Goal: Information Seeking & Learning: Check status

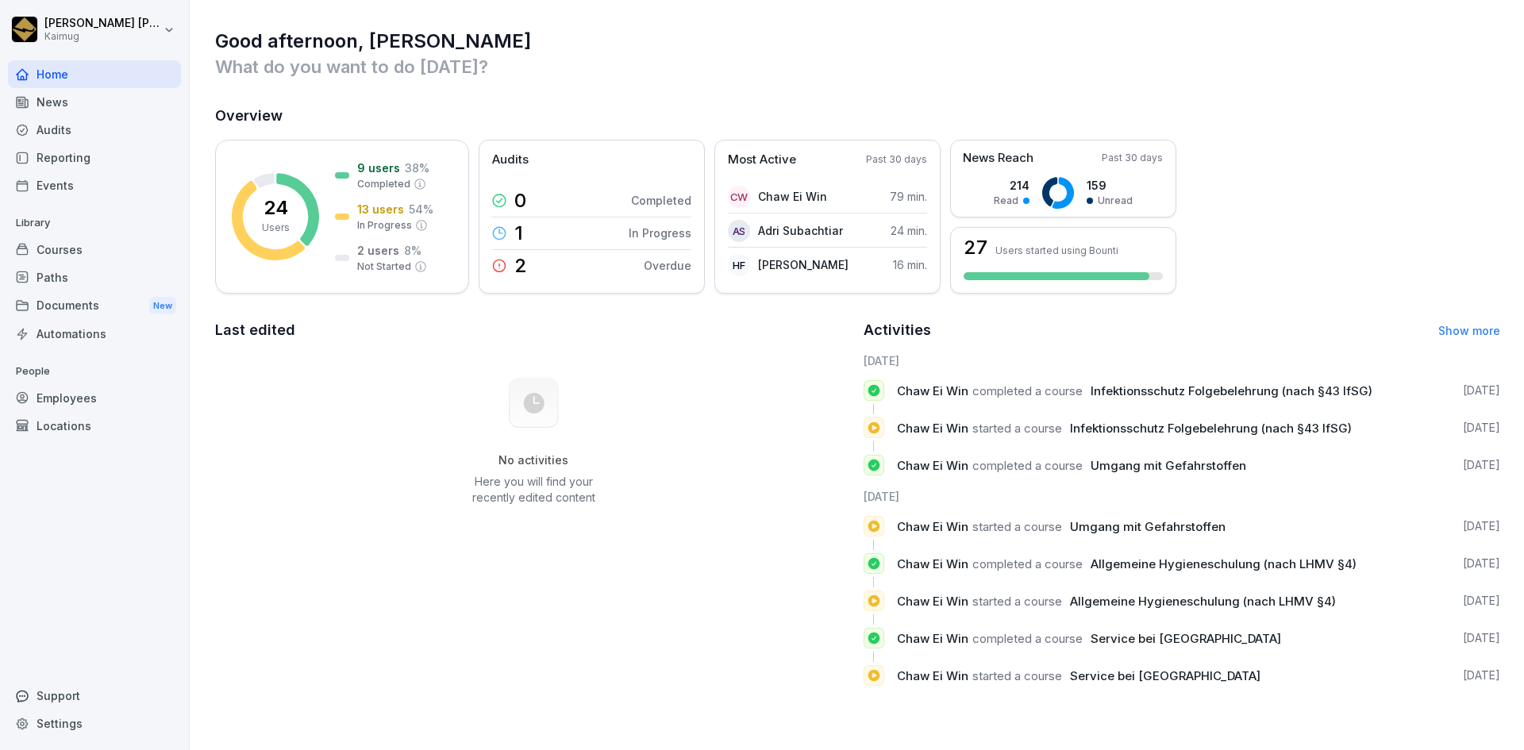
click at [101, 35] on html "Ruth Margaretha Kaimug Home News Audits Reporting Events Library Courses Paths …" at bounding box center [762, 375] width 1524 height 750
click at [92, 69] on div "Settings" at bounding box center [101, 70] width 157 height 29
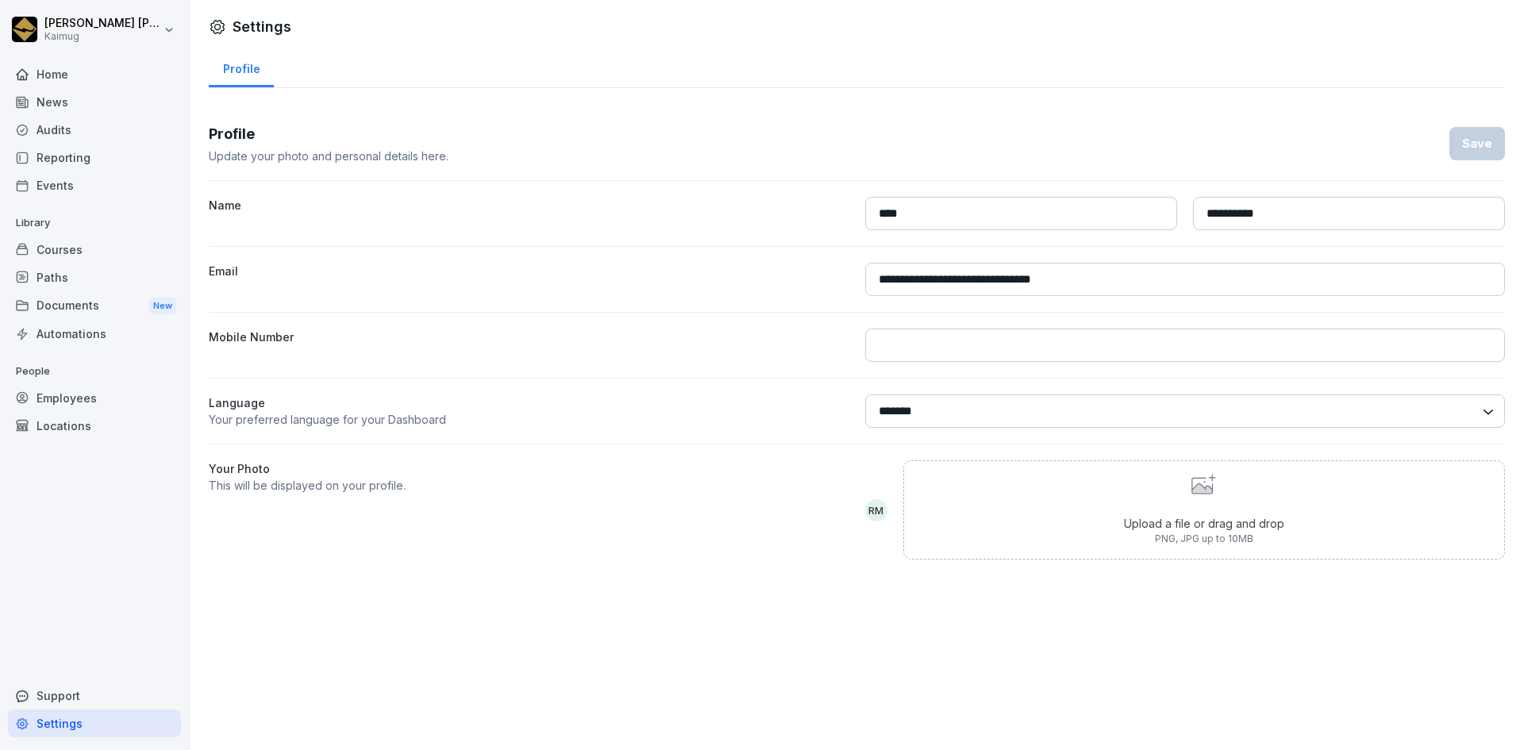
click at [89, 75] on div "Home" at bounding box center [94, 74] width 173 height 28
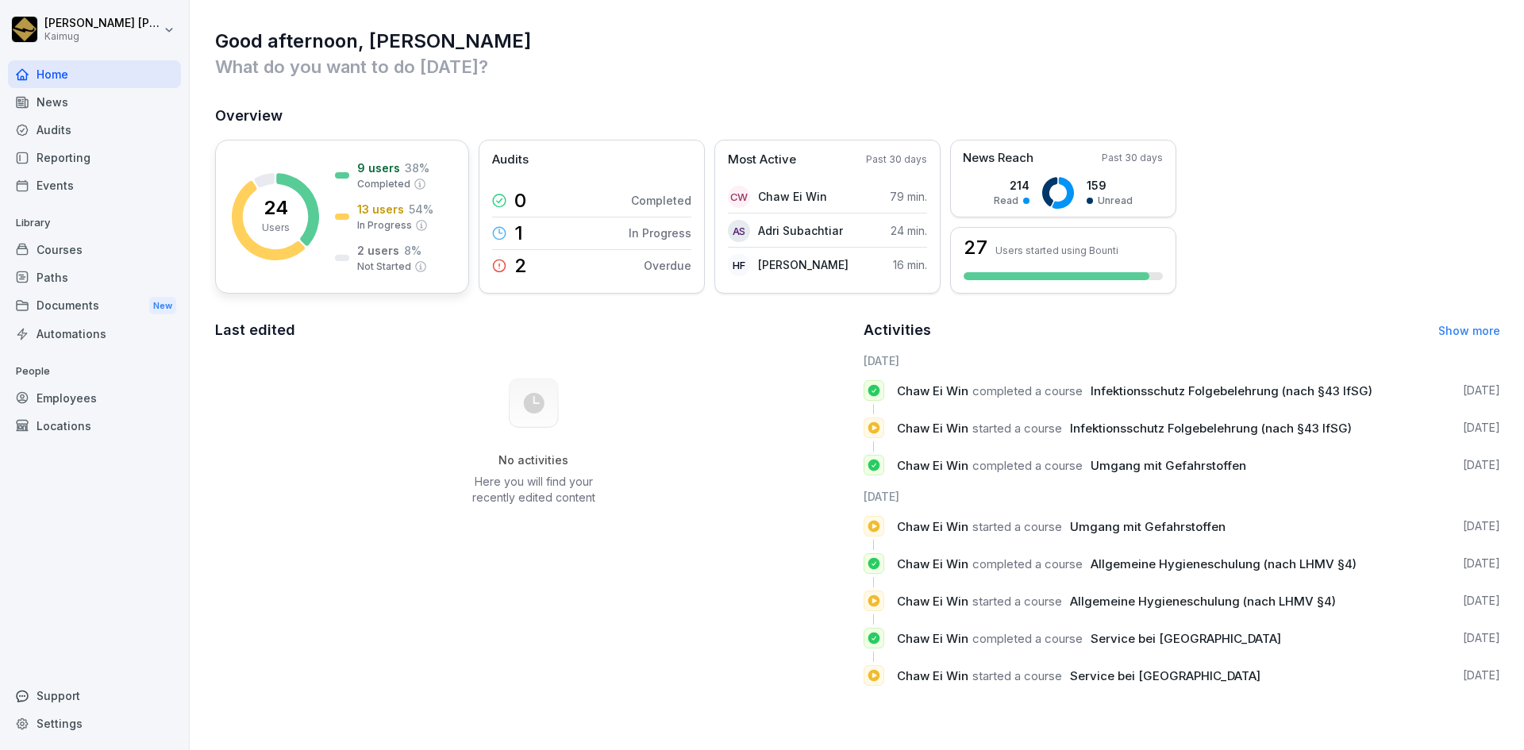
click at [313, 222] on icon at bounding box center [297, 209] width 43 height 72
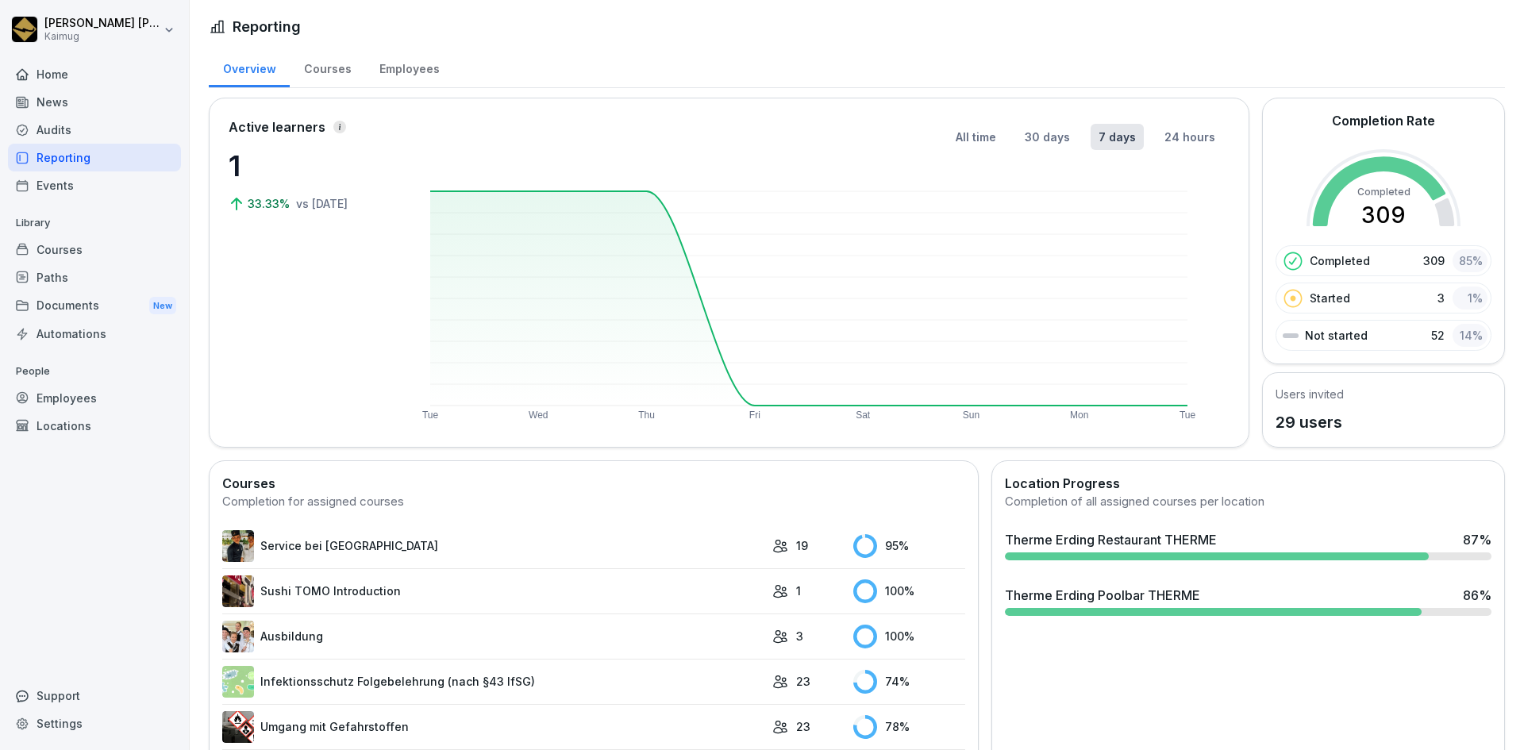
click at [97, 106] on div "News" at bounding box center [94, 102] width 173 height 28
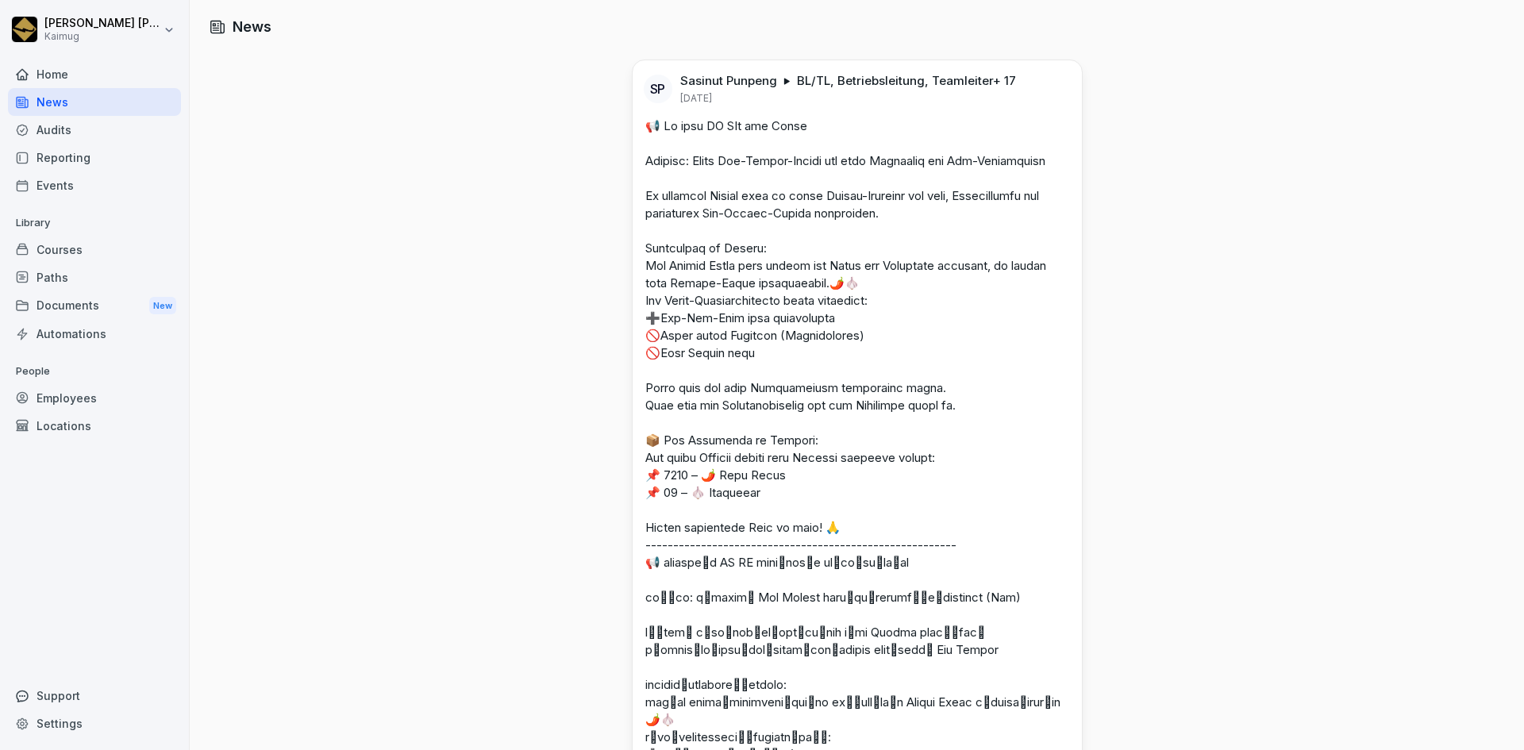
click at [106, 164] on div "Reporting" at bounding box center [94, 158] width 173 height 28
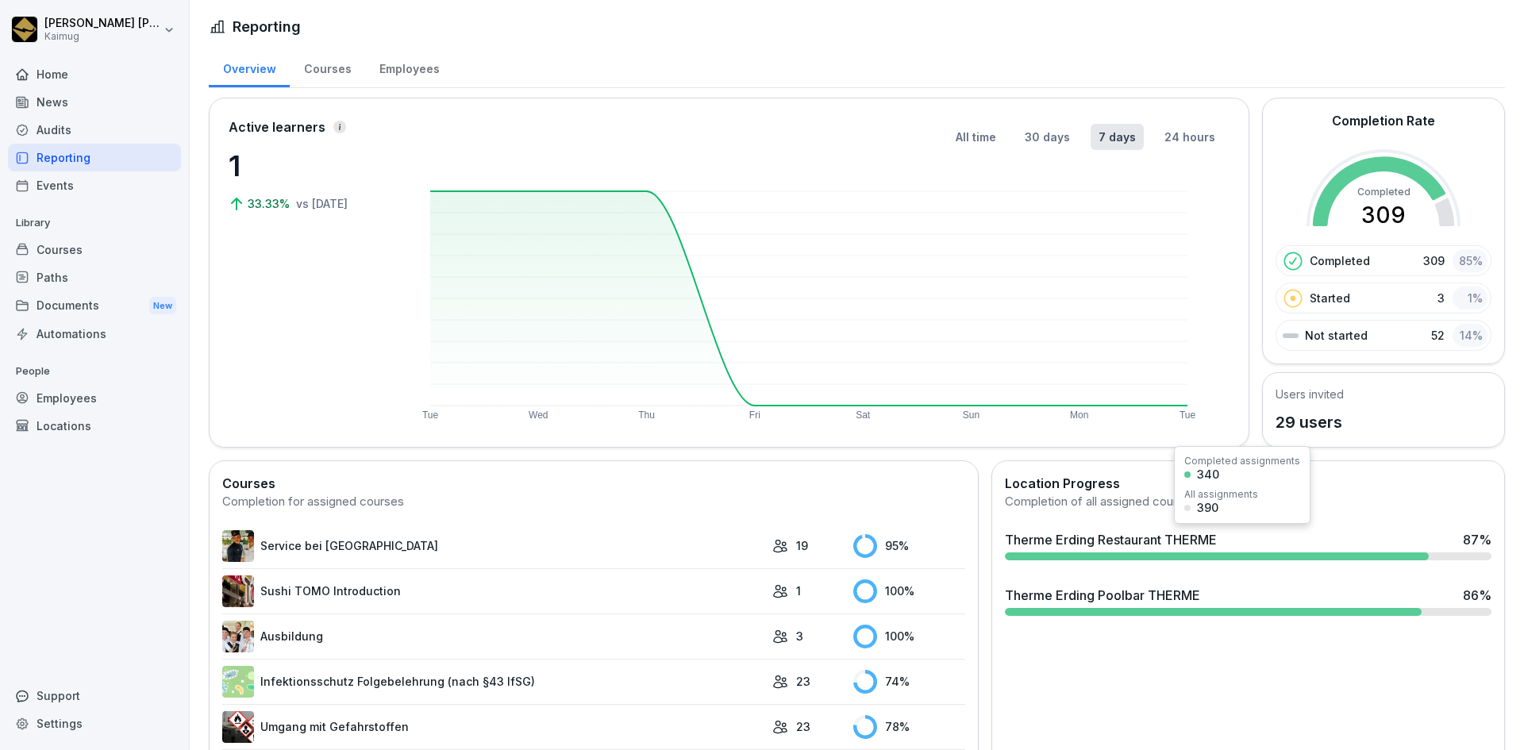
click at [1111, 549] on div "Therme Erding Restaurant THERME 87 %" at bounding box center [1248, 545] width 499 height 43
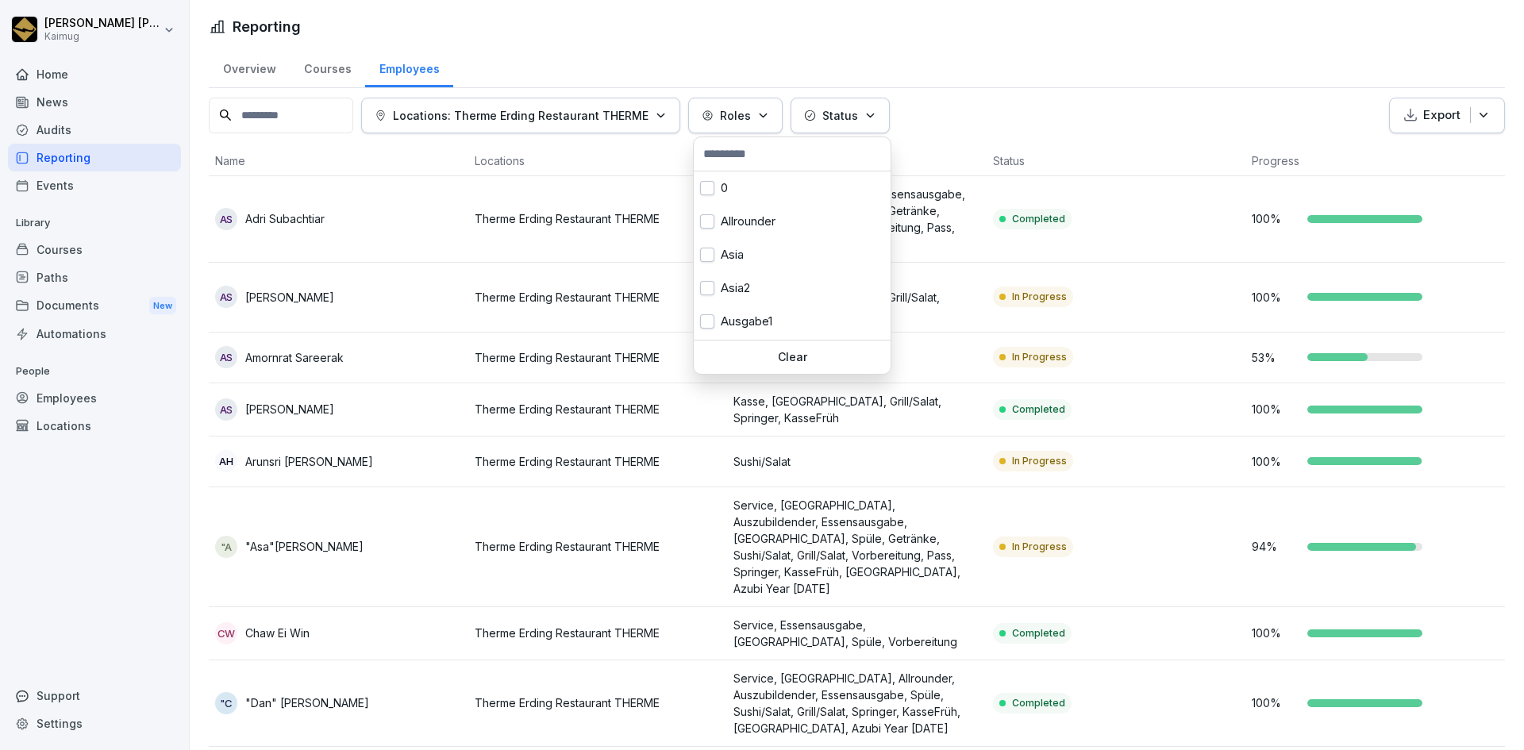
click at [733, 111] on p "Roles" at bounding box center [735, 115] width 31 height 17
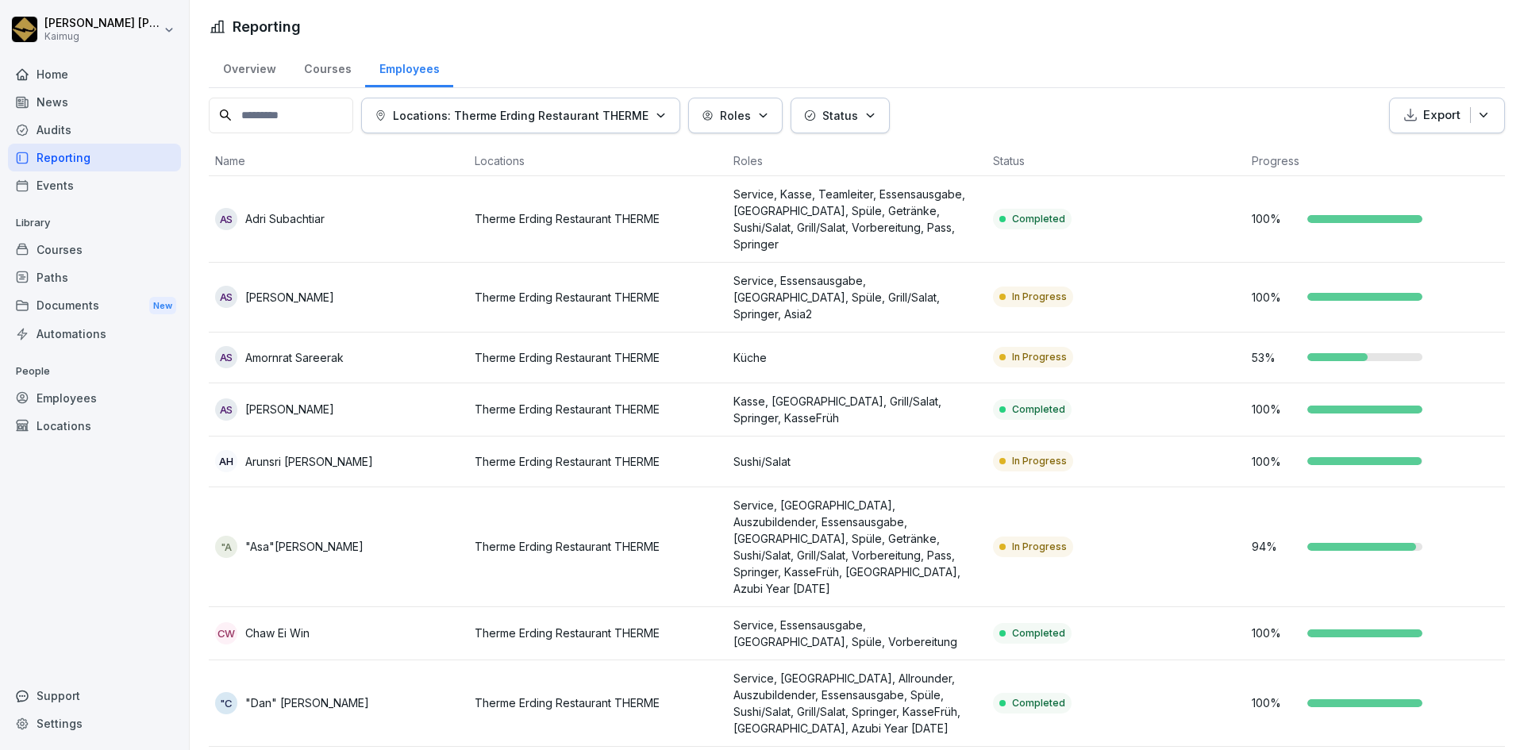
click at [957, 78] on html "Ruth Margaretha Kaimug Home News Audits Reporting Events Library Courses Paths …" at bounding box center [762, 375] width 1524 height 750
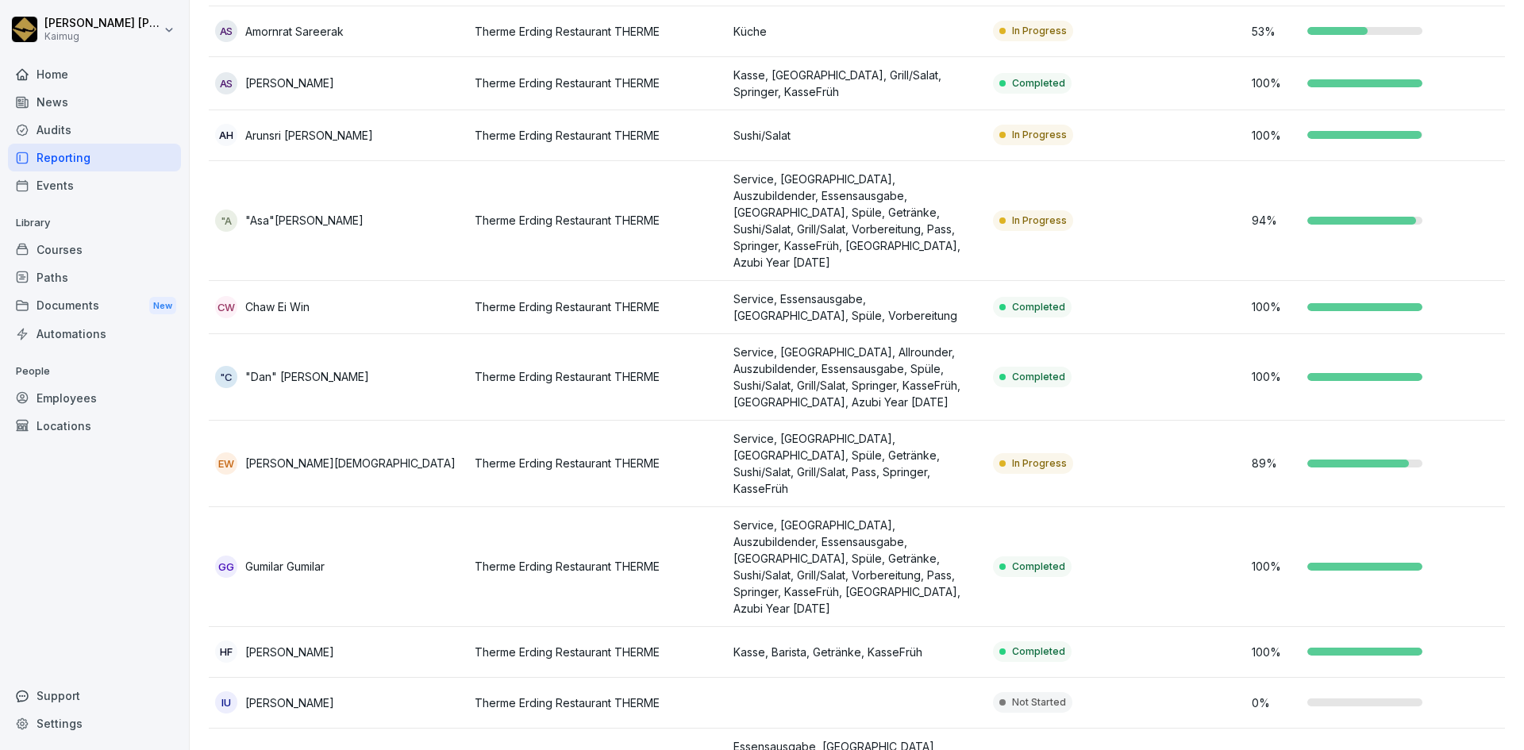
scroll to position [397, 0]
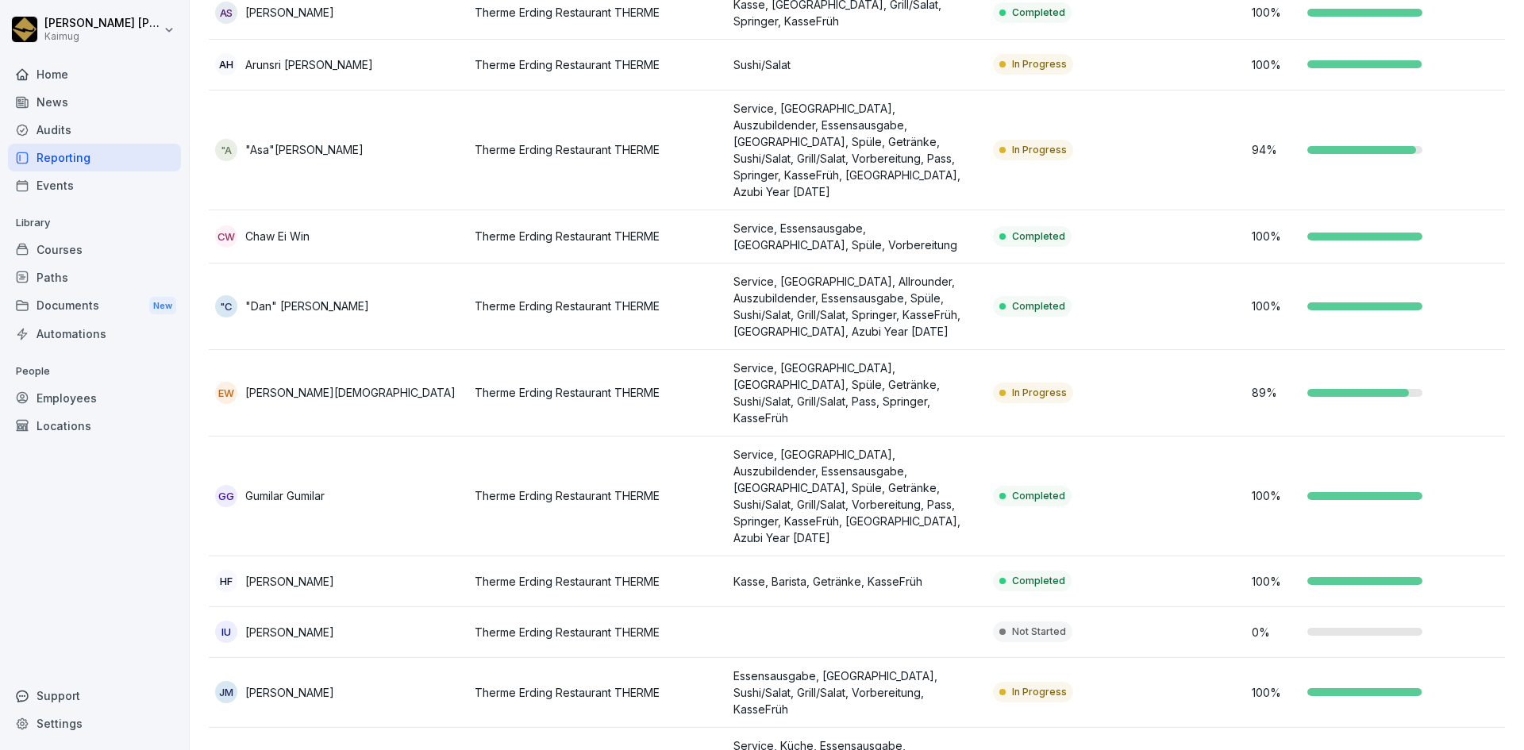
click at [311, 624] on p "[PERSON_NAME]" at bounding box center [289, 632] width 89 height 17
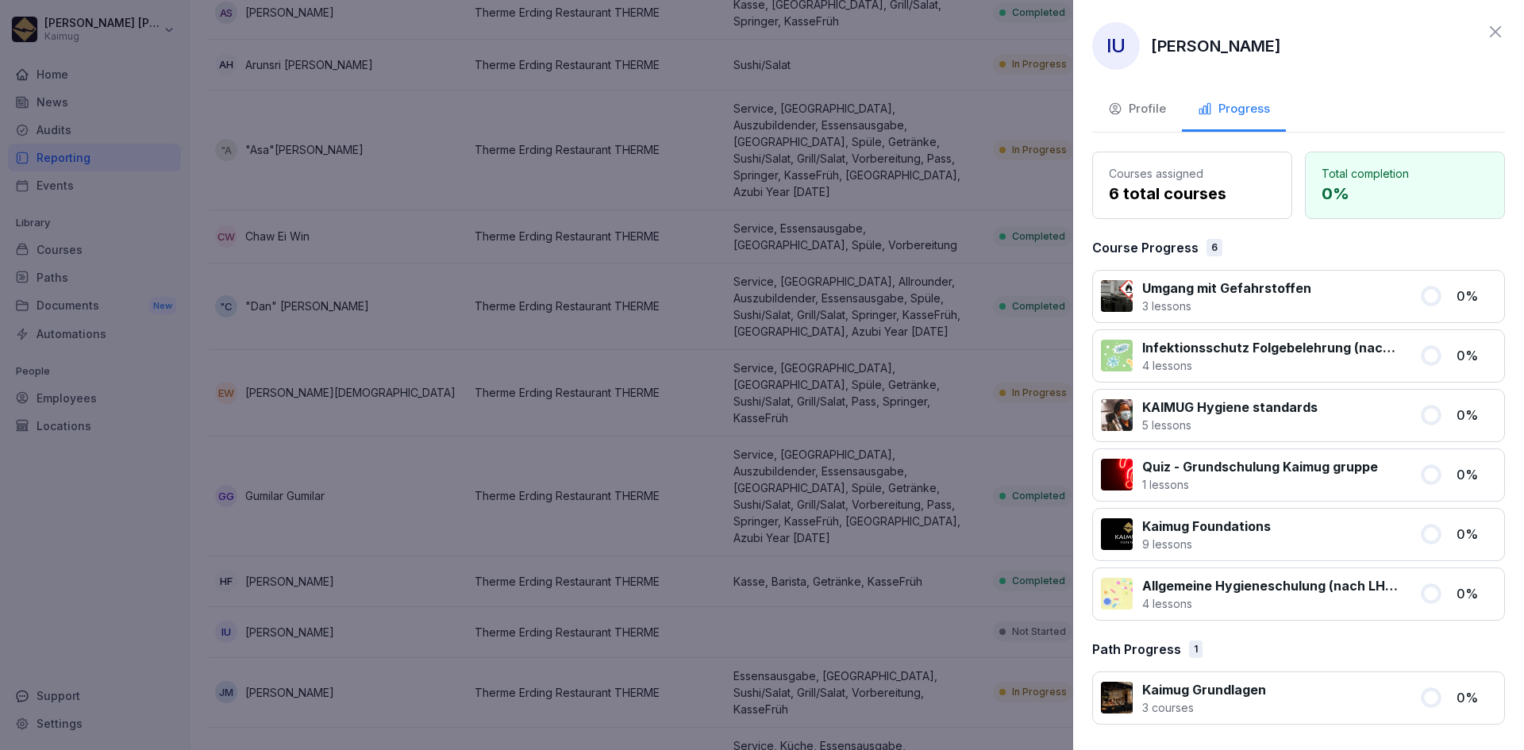
click at [1153, 109] on div "Profile" at bounding box center [1137, 109] width 58 height 18
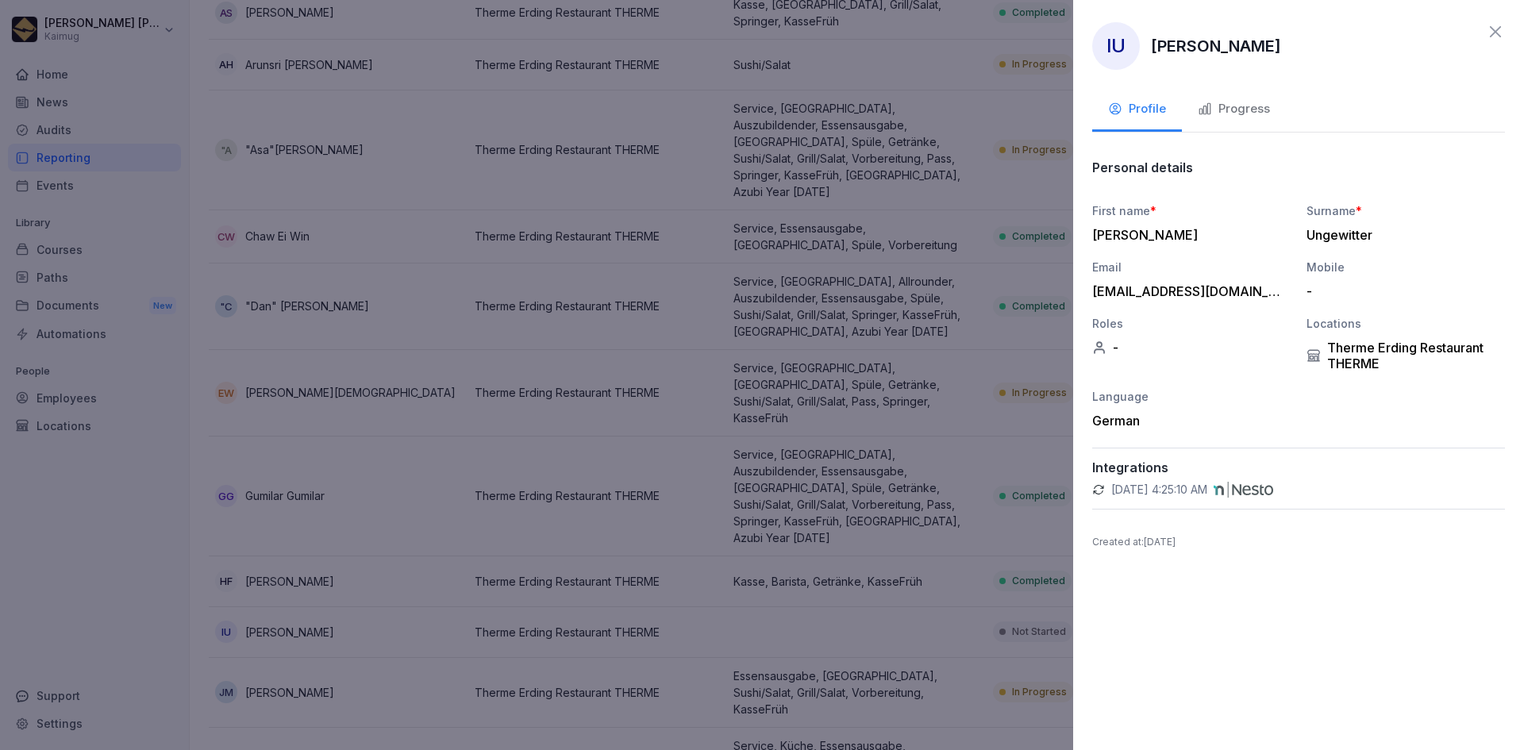
click at [1177, 545] on p "Created at : December 18, 2024" at bounding box center [1298, 542] width 413 height 14
drag, startPoint x: 1239, startPoint y: 540, endPoint x: 1142, endPoint y: 539, distance: 97.7
click at [1142, 539] on p "Created at : December 18, 2024" at bounding box center [1298, 542] width 413 height 14
click at [1265, 529] on div "IU Inge Ungewitter Profile Progress Personal details First name * Inge Surname …" at bounding box center [1298, 375] width 451 height 750
click at [1099, 489] on icon at bounding box center [1098, 489] width 13 height 13
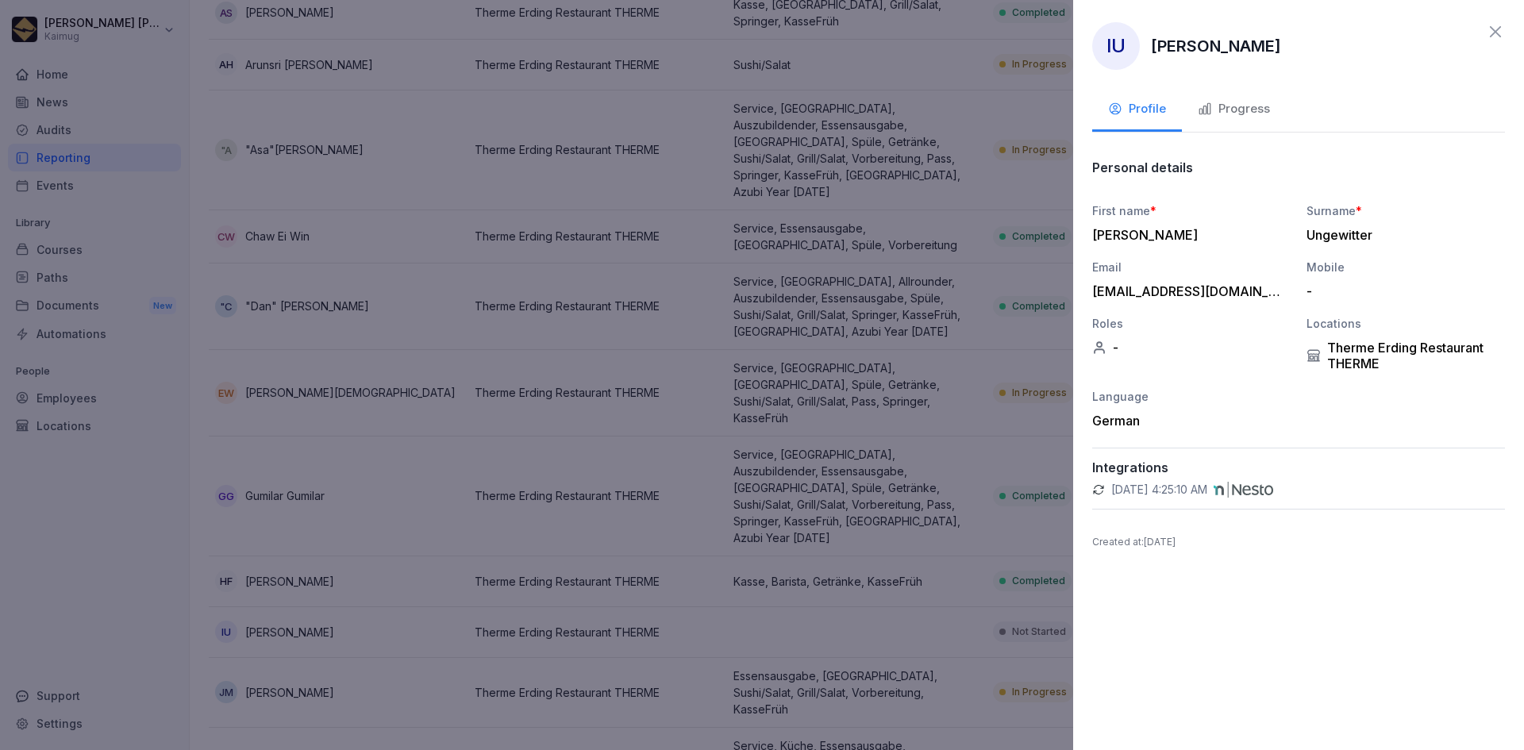
drag, startPoint x: 1110, startPoint y: 489, endPoint x: 1259, endPoint y: 491, distance: 149.3
click at [1259, 491] on div "Aug 19, 2025, 4:25:10 AM" at bounding box center [1298, 490] width 413 height 16
click at [1201, 376] on div "First name * Inge Surname * Ungewitter Email inge.ungewitter@gmail.com Mobile -…" at bounding box center [1298, 315] width 413 height 226
drag, startPoint x: 1390, startPoint y: 358, endPoint x: 1389, endPoint y: 370, distance: 11.9
click at [1396, 371] on div "Therme Erding Restaurant THERME" at bounding box center [1406, 356] width 198 height 32
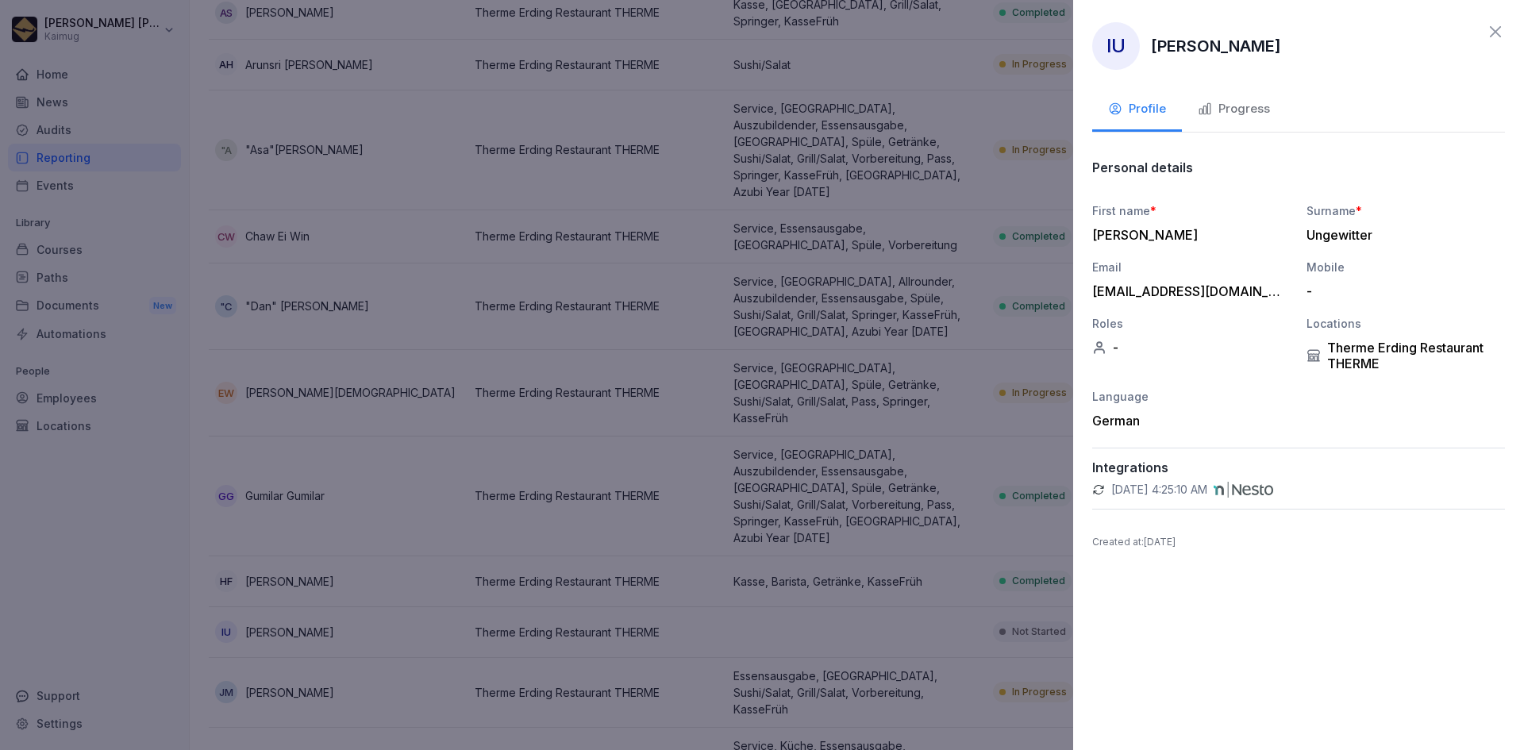
click at [1254, 350] on div "-" at bounding box center [1191, 348] width 198 height 16
click at [1254, 112] on div "Progress" at bounding box center [1234, 109] width 72 height 18
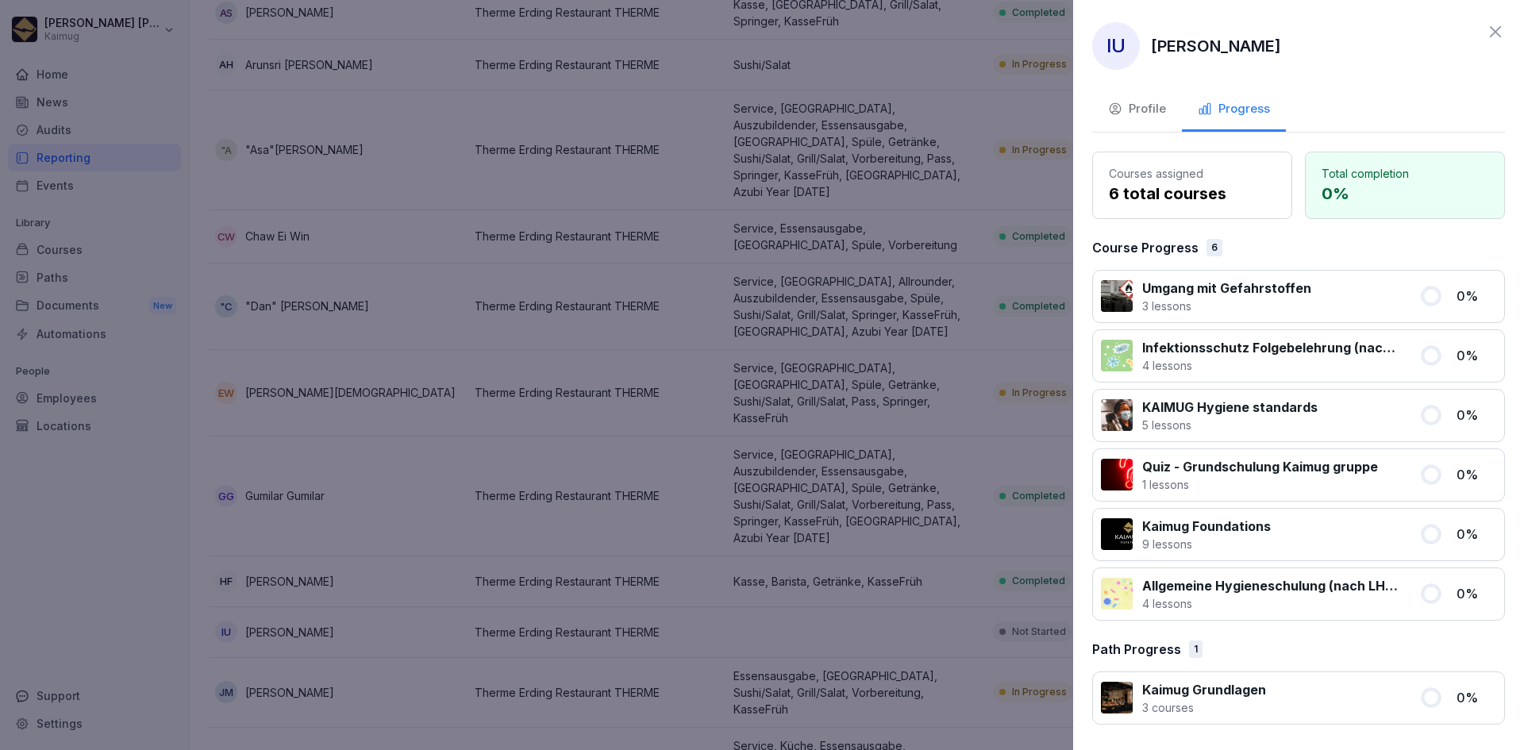
click at [1493, 33] on icon at bounding box center [1495, 31] width 11 height 11
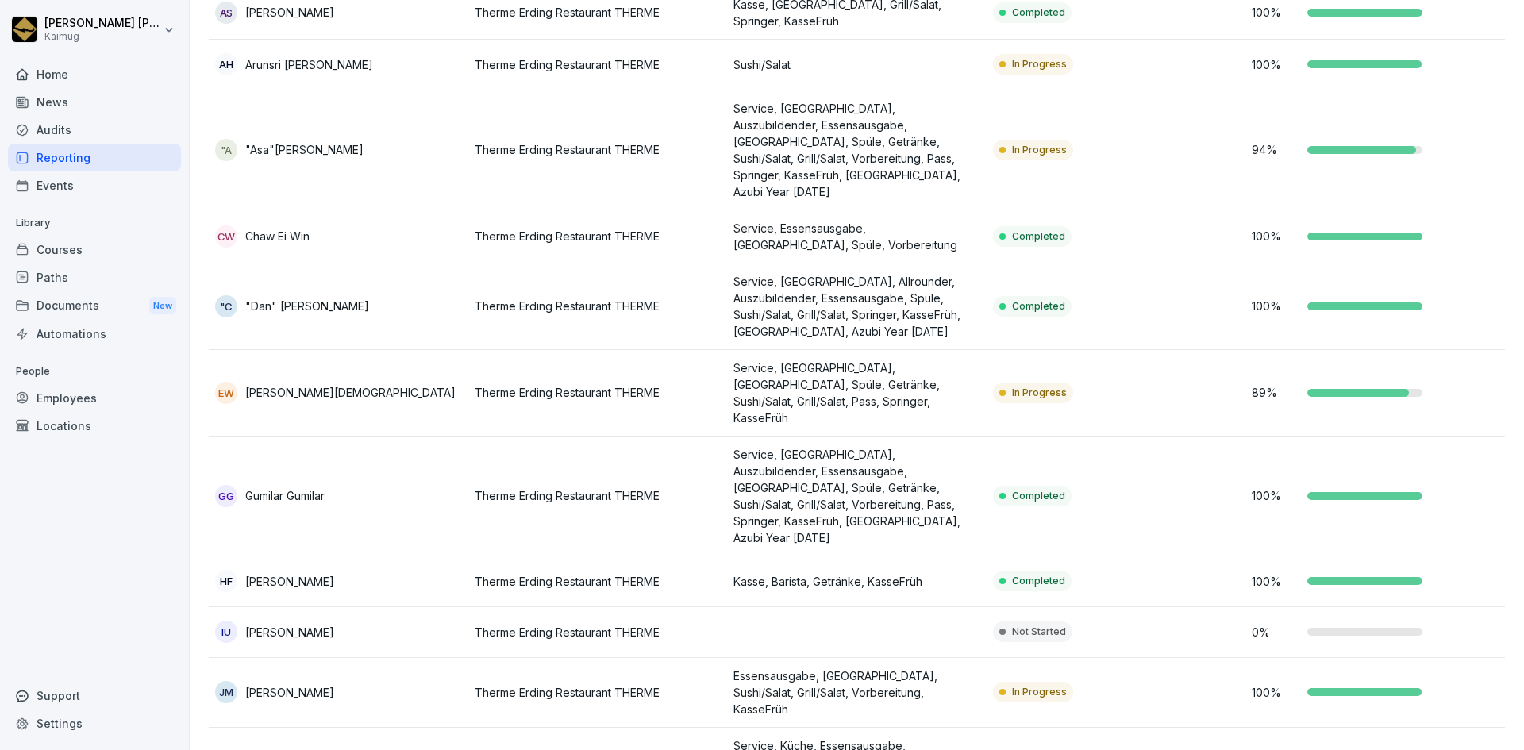
click at [367, 621] on div "IU Inge Ungewitter" at bounding box center [338, 632] width 247 height 22
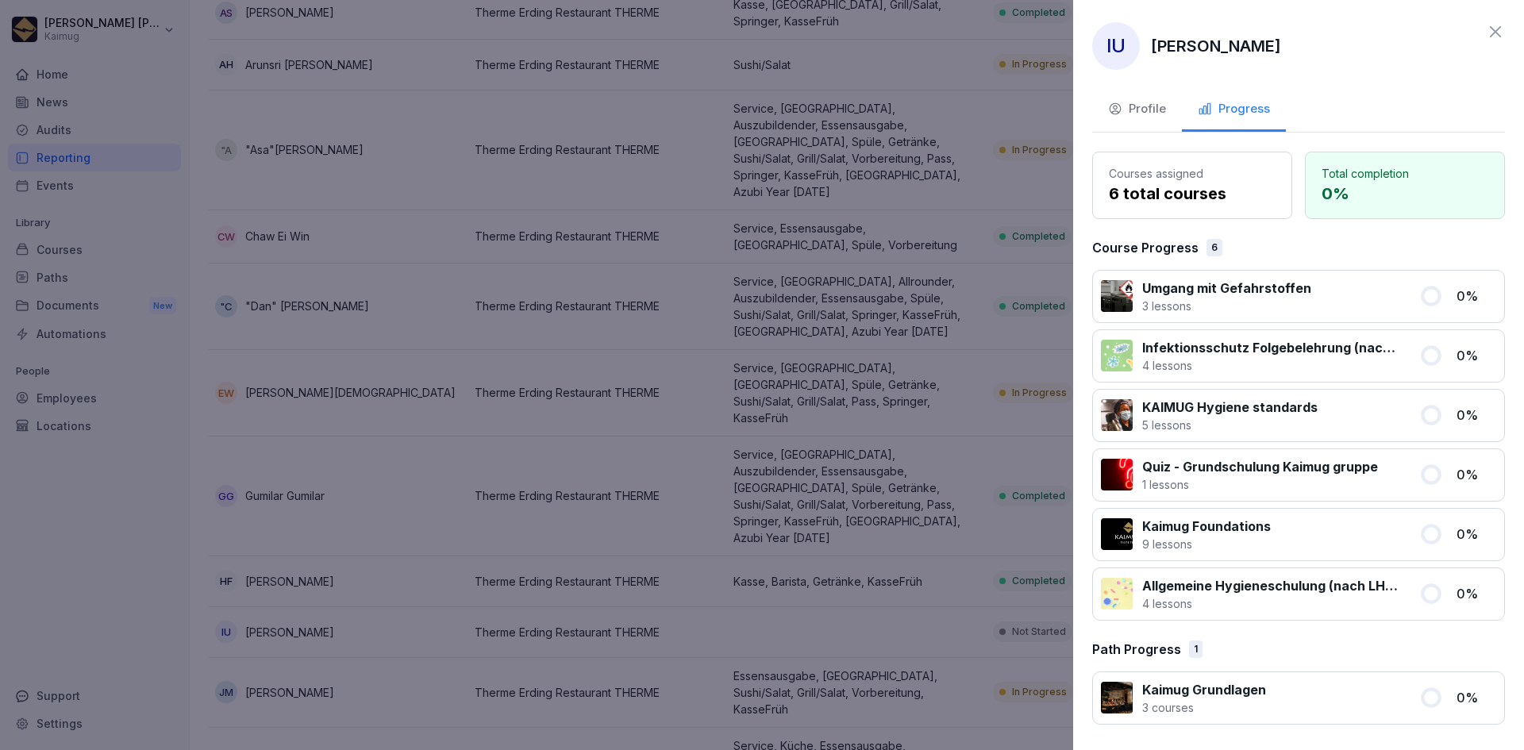
click at [1178, 184] on p "6 total courses" at bounding box center [1192, 194] width 167 height 24
click at [1181, 188] on p "6 total courses" at bounding box center [1192, 194] width 167 height 24
click at [1182, 189] on p "6 total courses" at bounding box center [1192, 194] width 167 height 24
click at [1216, 299] on p "3 lessons" at bounding box center [1226, 306] width 169 height 17
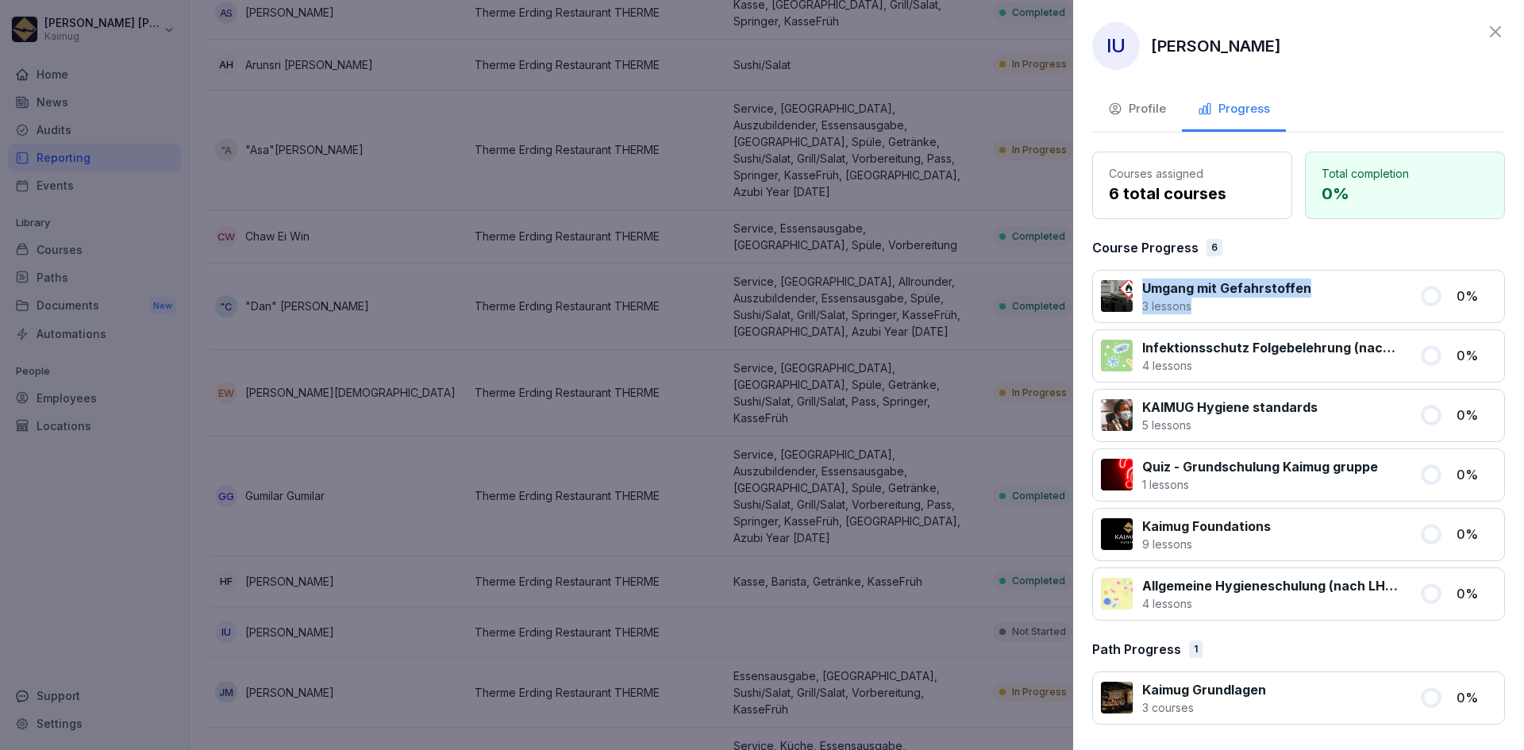
drag, startPoint x: 1318, startPoint y: 295, endPoint x: 1115, endPoint y: 310, distance: 203.1
click at [1115, 310] on div "Umgang mit Gefahrstoffen 3 lessons" at bounding box center [1255, 297] width 309 height 36
click at [1185, 298] on p "3 lessons" at bounding box center [1226, 306] width 169 height 17
click at [88, 256] on div at bounding box center [762, 375] width 1524 height 750
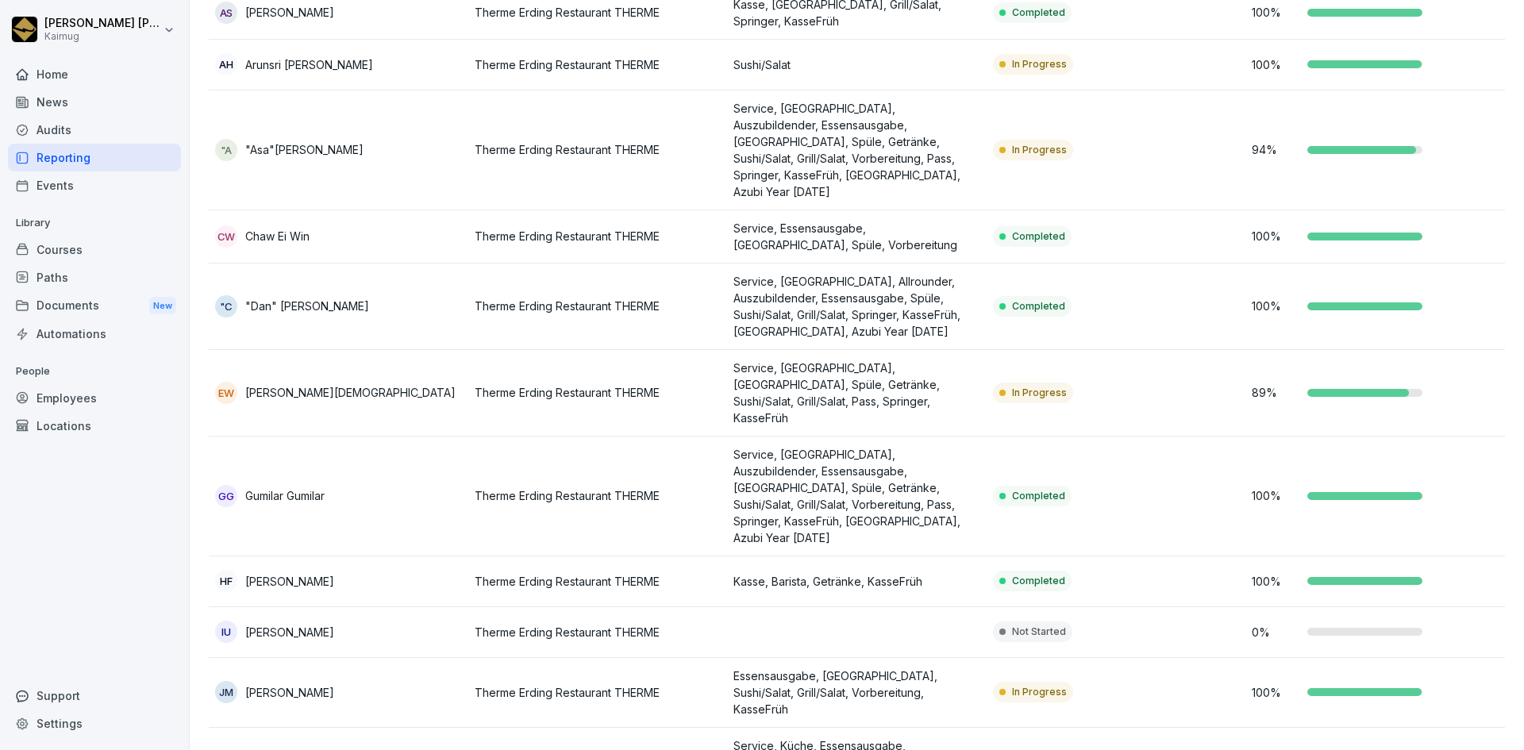
click at [52, 250] on div "Courses" at bounding box center [94, 250] width 173 height 28
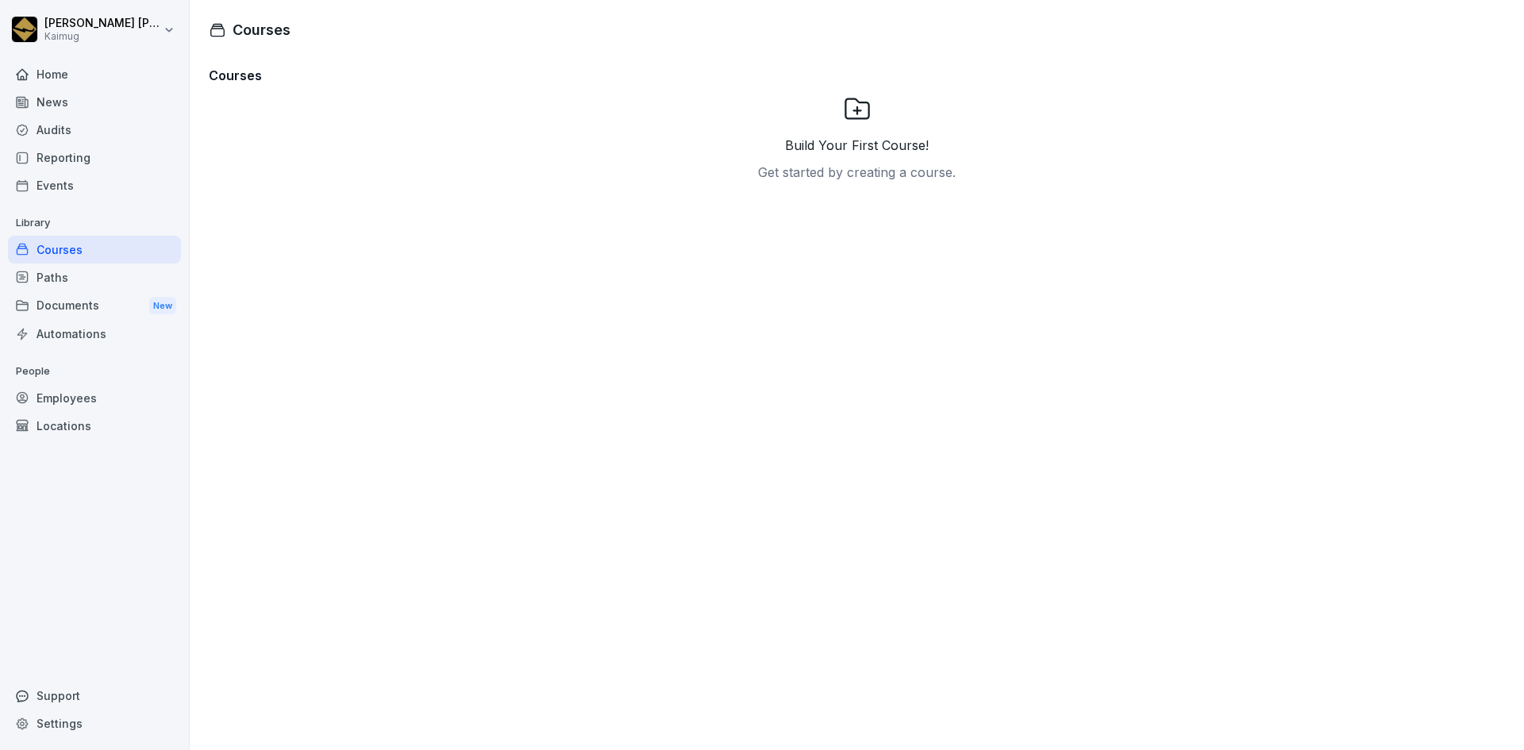
click at [66, 272] on div "Paths" at bounding box center [94, 278] width 173 height 28
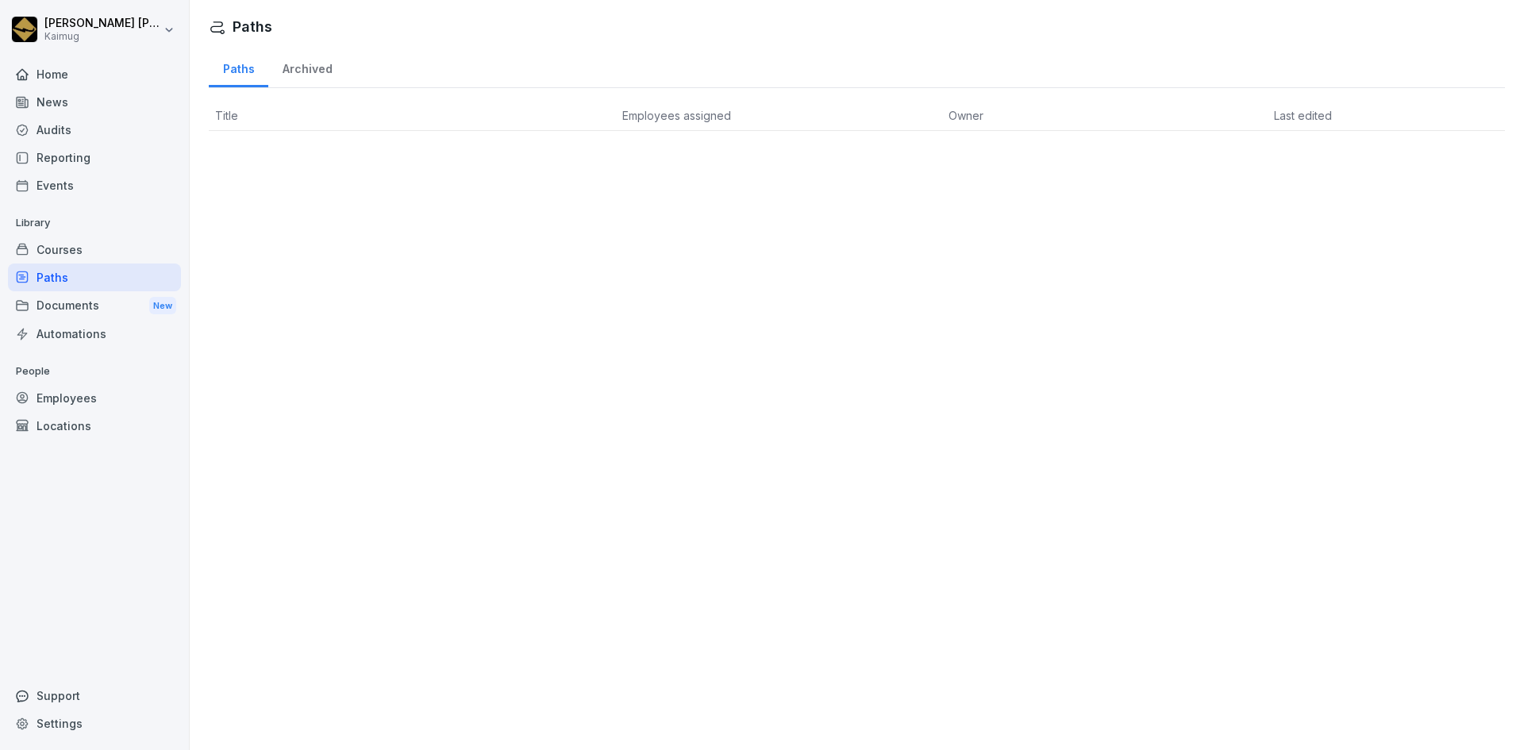
click at [304, 72] on div "Archived" at bounding box center [307, 67] width 78 height 40
click at [241, 69] on div "Paths" at bounding box center [239, 67] width 60 height 40
click at [66, 247] on div "Courses" at bounding box center [94, 250] width 173 height 28
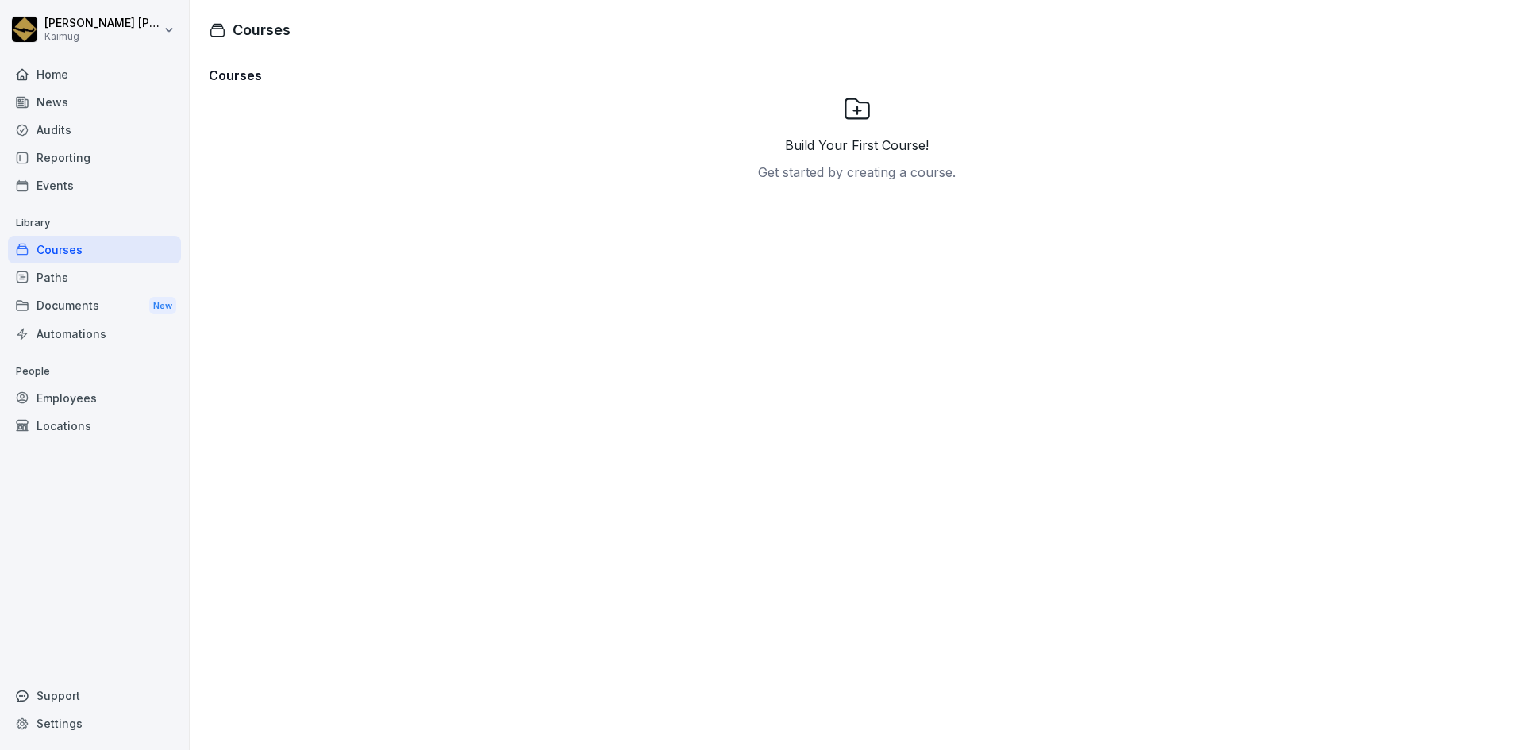
click at [60, 283] on div "Paths" at bounding box center [94, 278] width 173 height 28
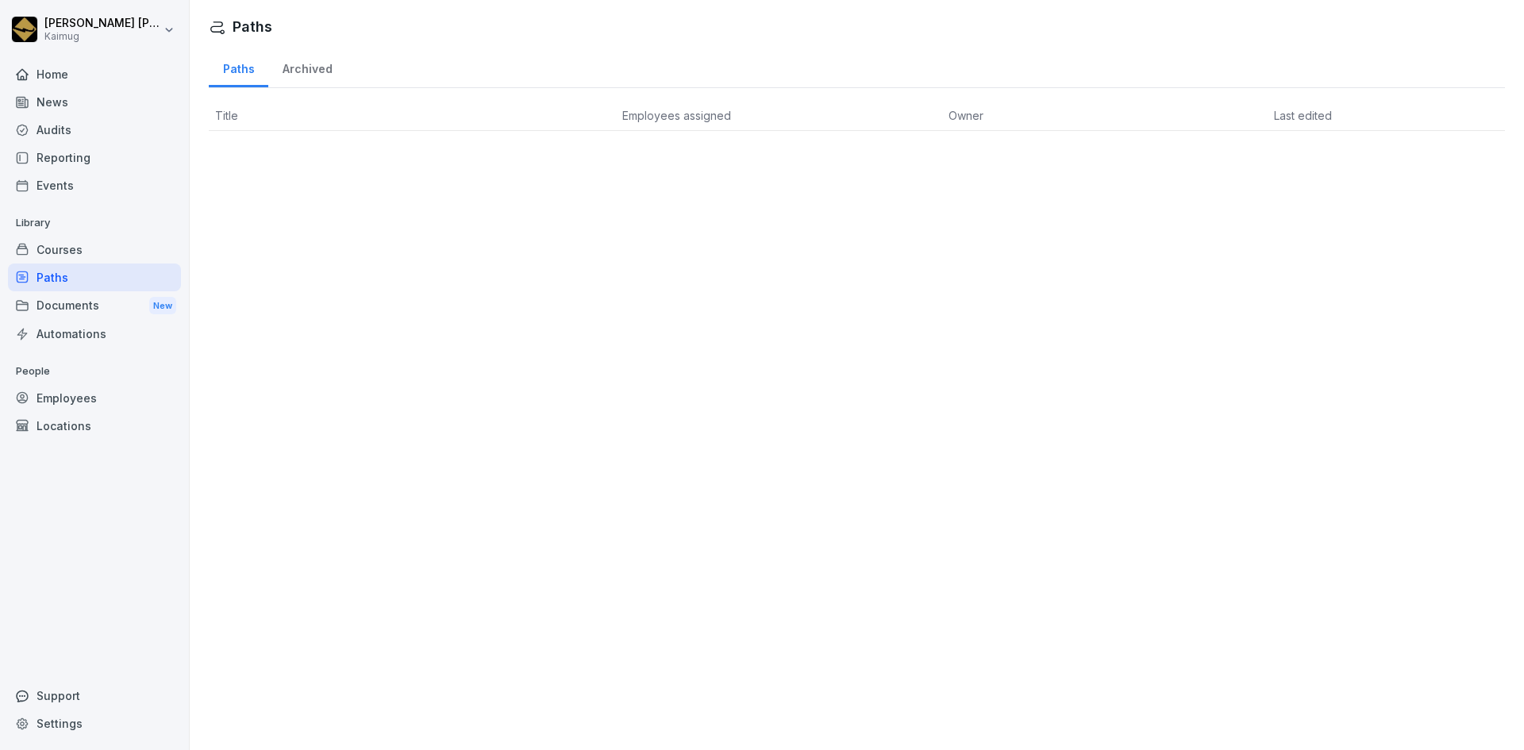
click at [86, 315] on div "Documents New" at bounding box center [94, 305] width 173 height 29
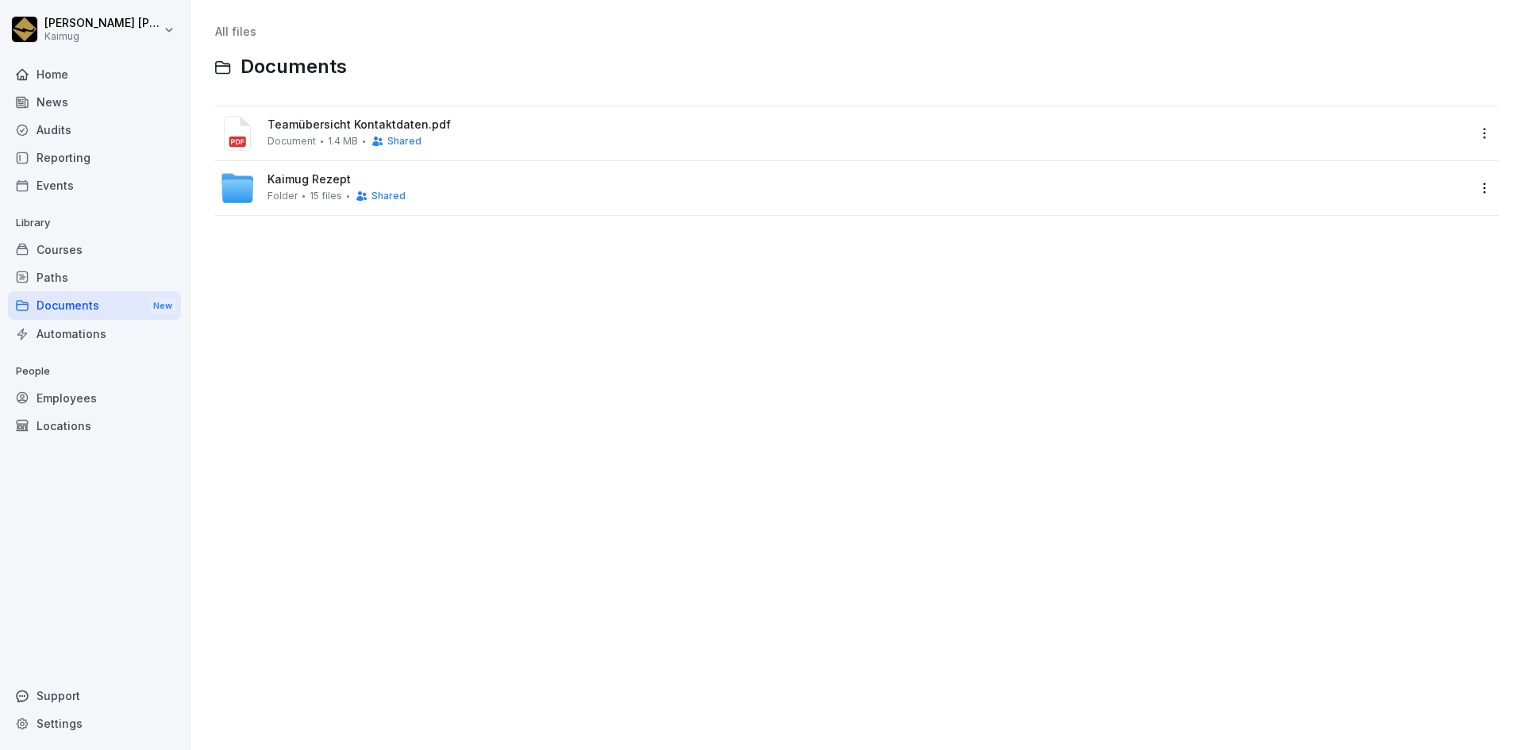
click at [283, 321] on div "All files Documents Teamübersicht Kontaktdaten.pdf Document 1.4 MB Shared Kaimu…" at bounding box center [857, 375] width 1311 height 726
click at [87, 346] on div "Automations" at bounding box center [94, 334] width 173 height 28
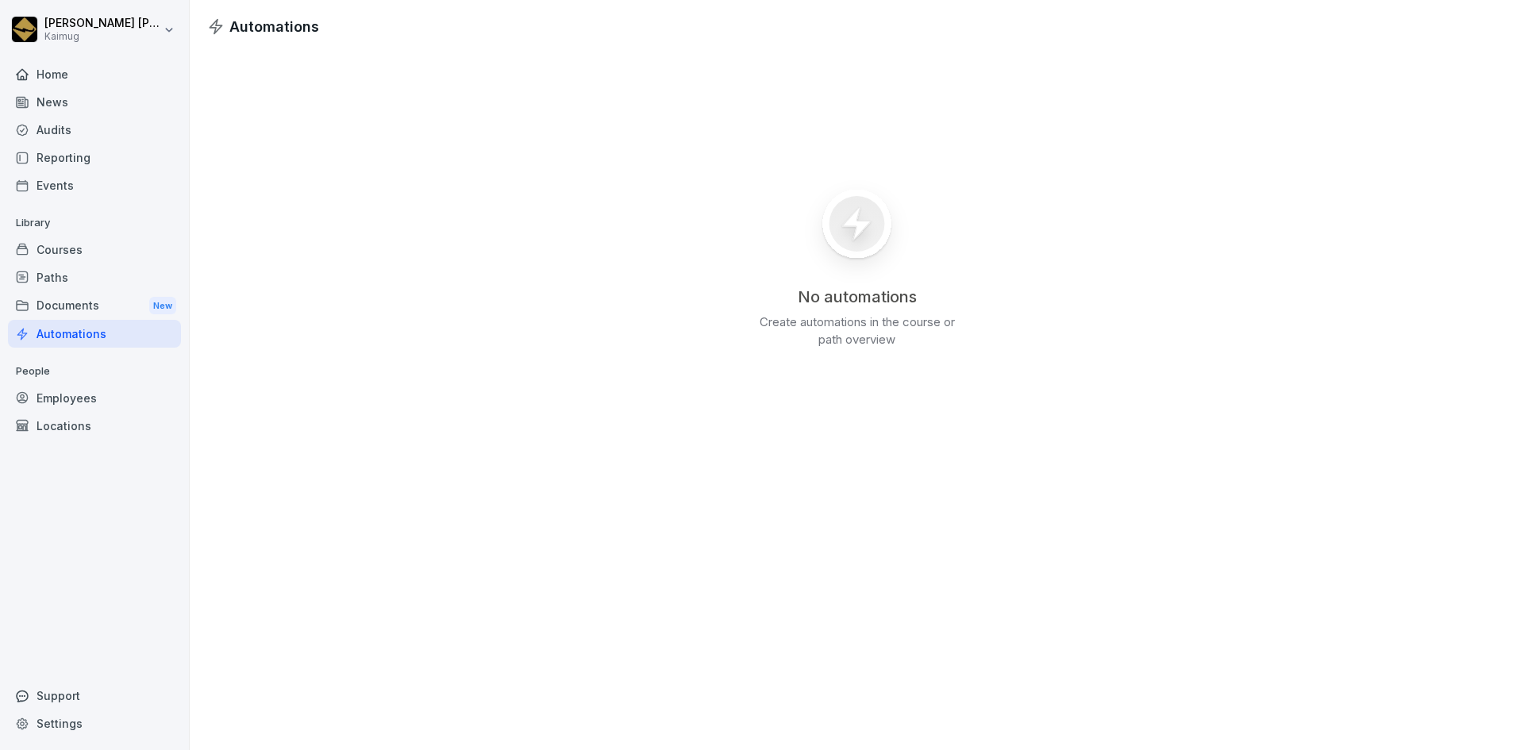
click at [83, 254] on div "Courses" at bounding box center [94, 250] width 173 height 28
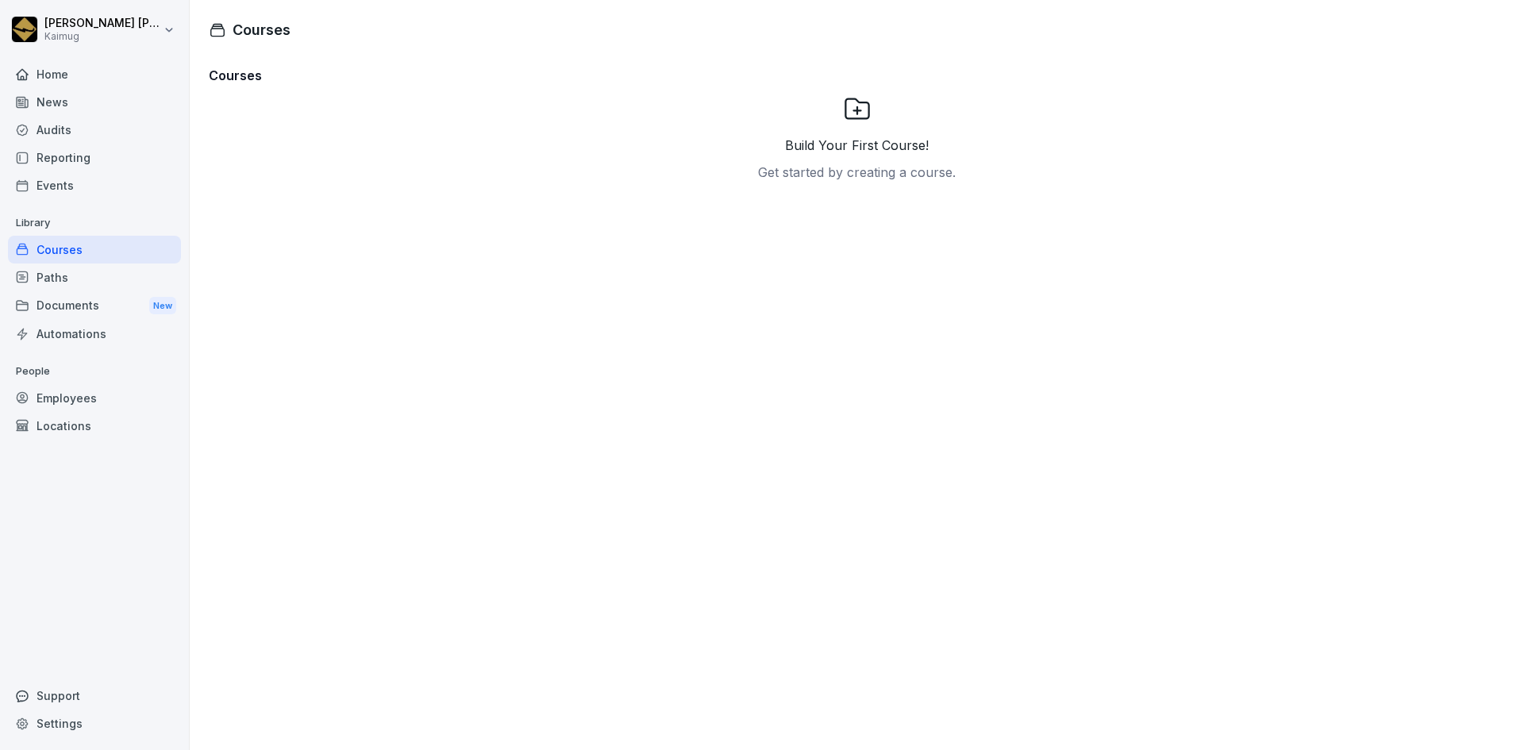
click at [37, 187] on div "Events" at bounding box center [94, 185] width 173 height 28
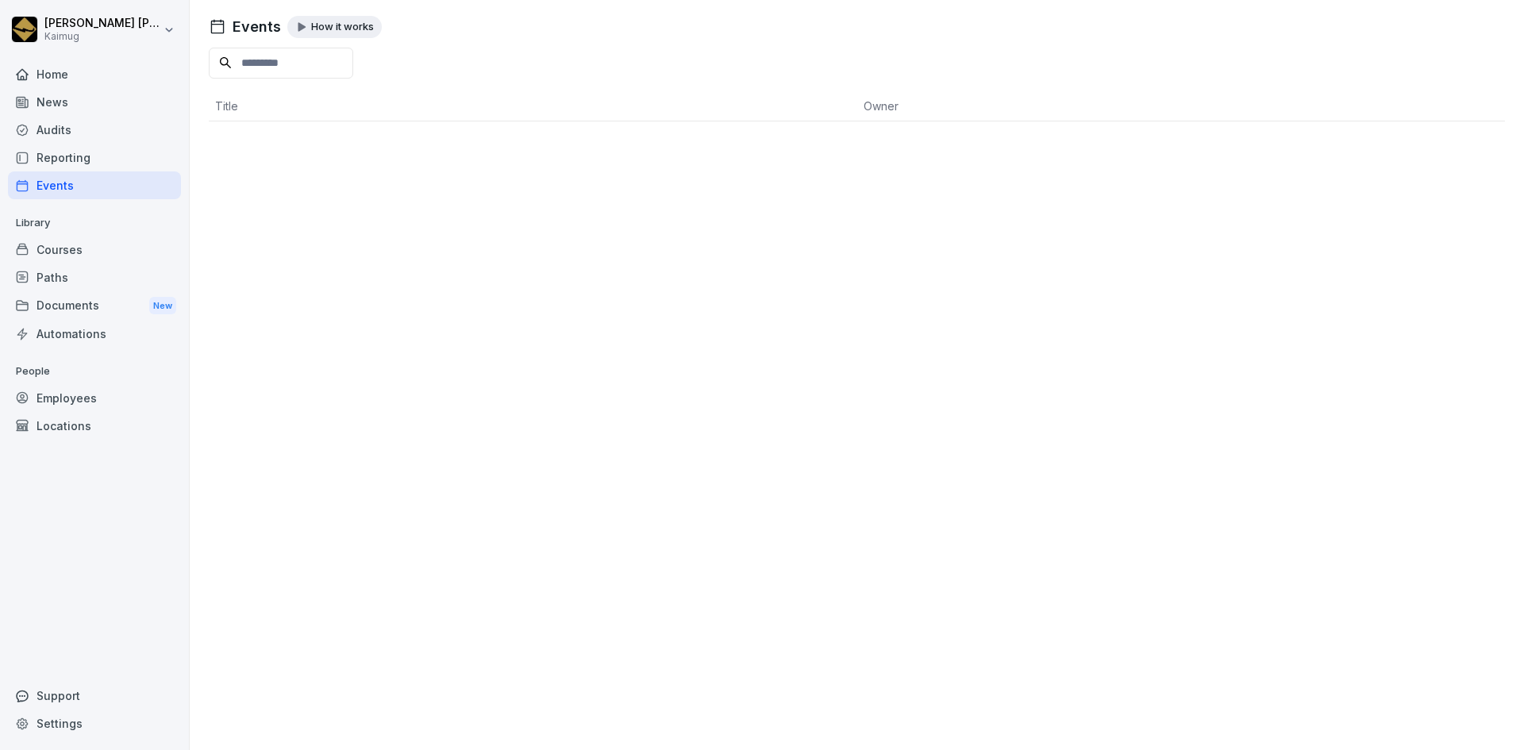
click at [71, 152] on div "Reporting" at bounding box center [94, 158] width 173 height 28
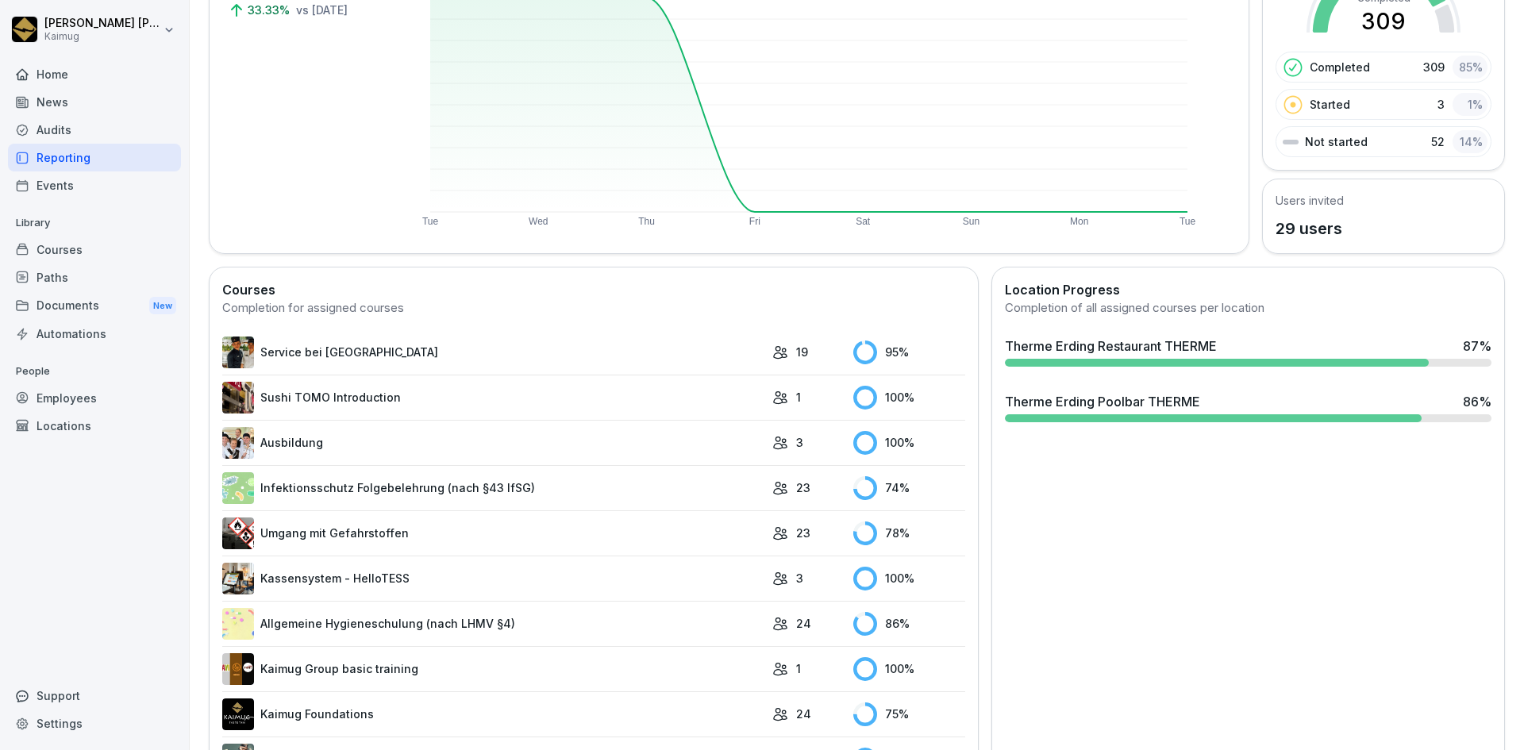
scroll to position [238, 0]
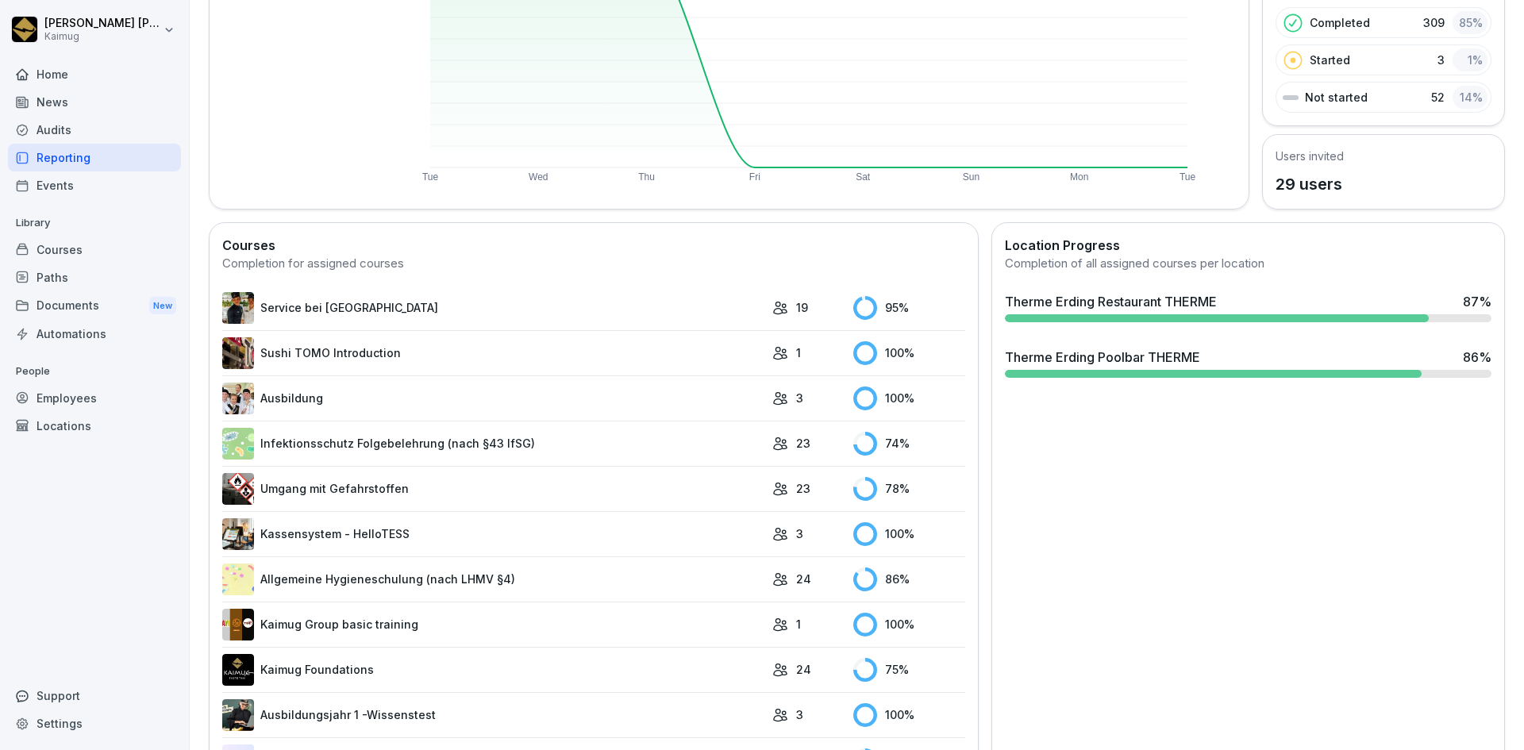
click at [297, 319] on link "Service bei [GEOGRAPHIC_DATA]" at bounding box center [493, 308] width 542 height 32
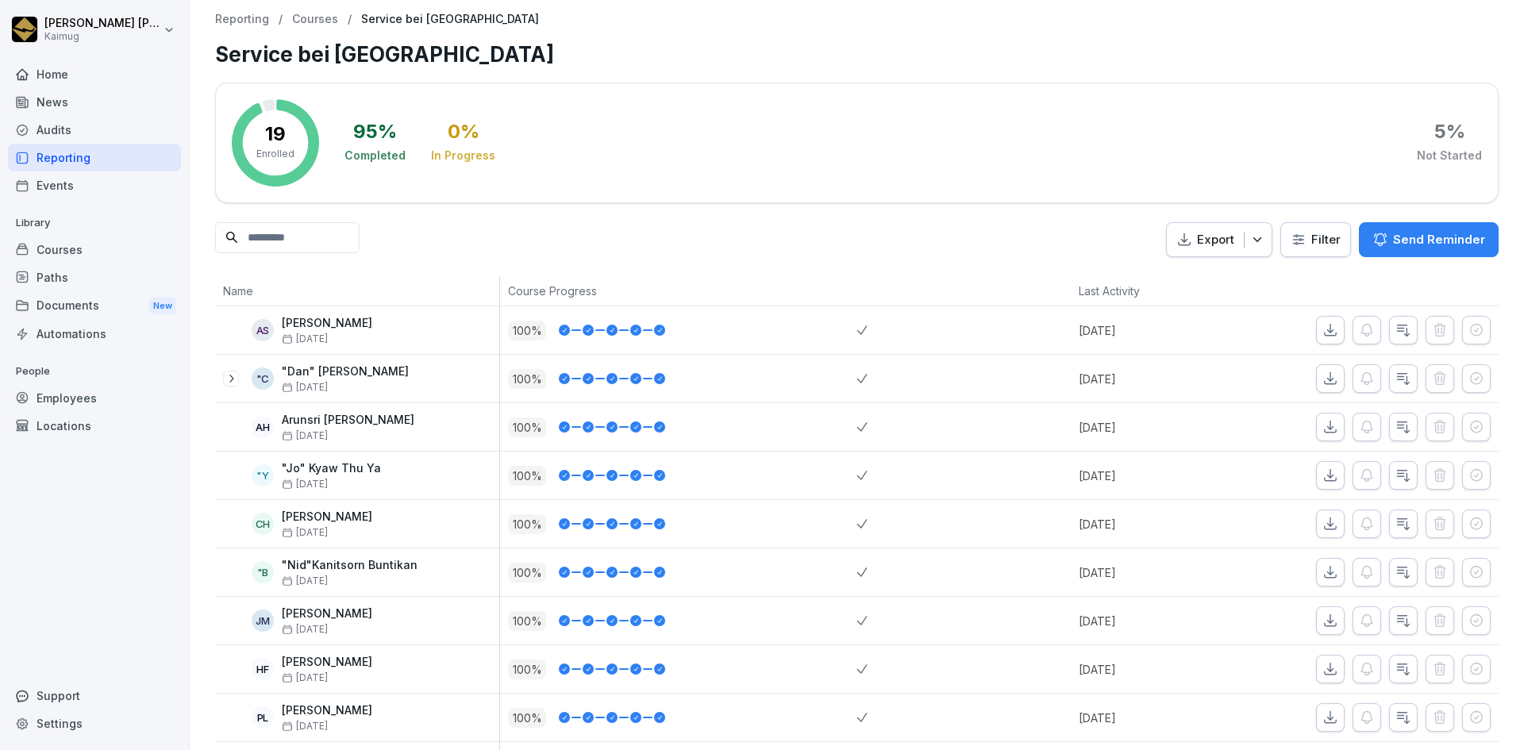
click at [78, 248] on div "Courses" at bounding box center [94, 250] width 173 height 28
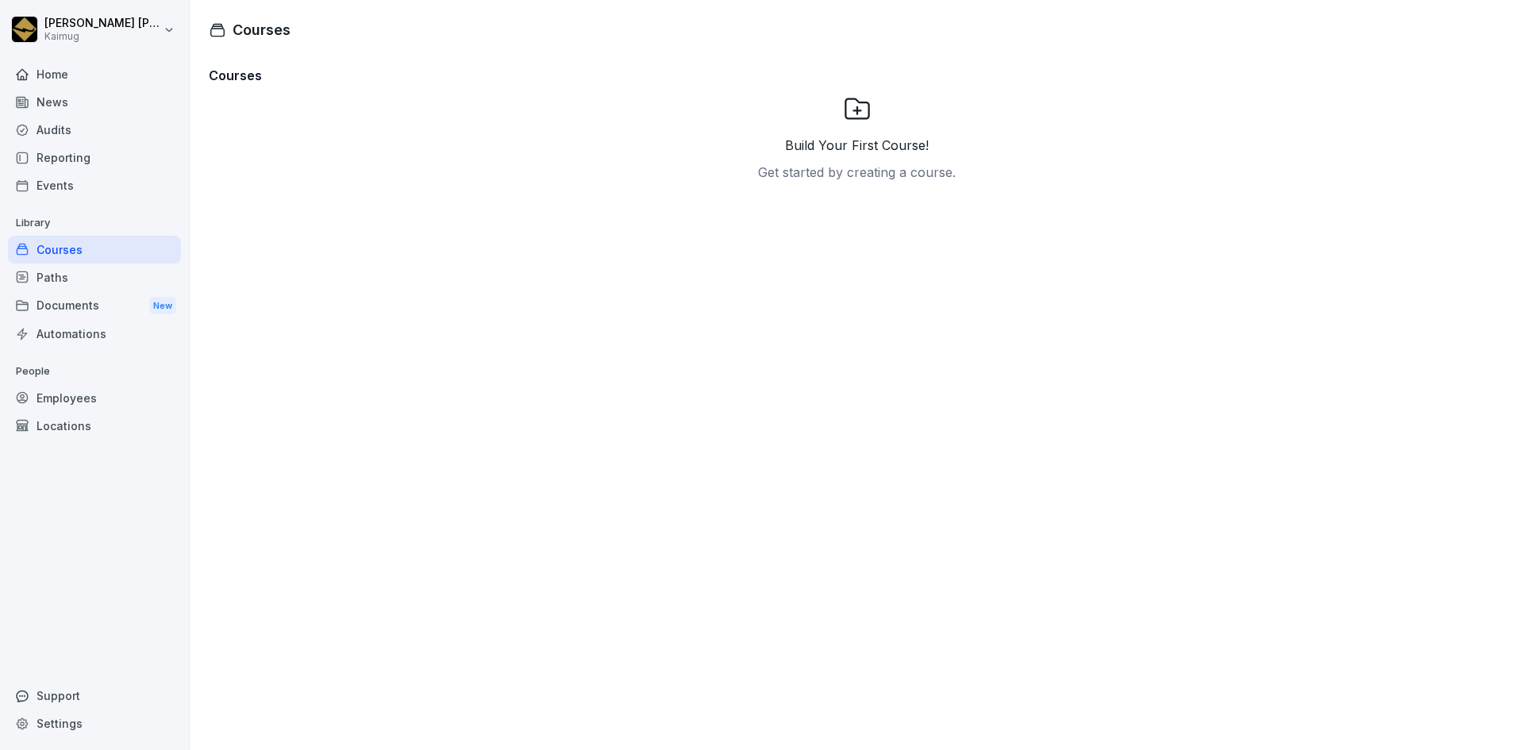
click at [75, 160] on div "Reporting" at bounding box center [94, 158] width 173 height 28
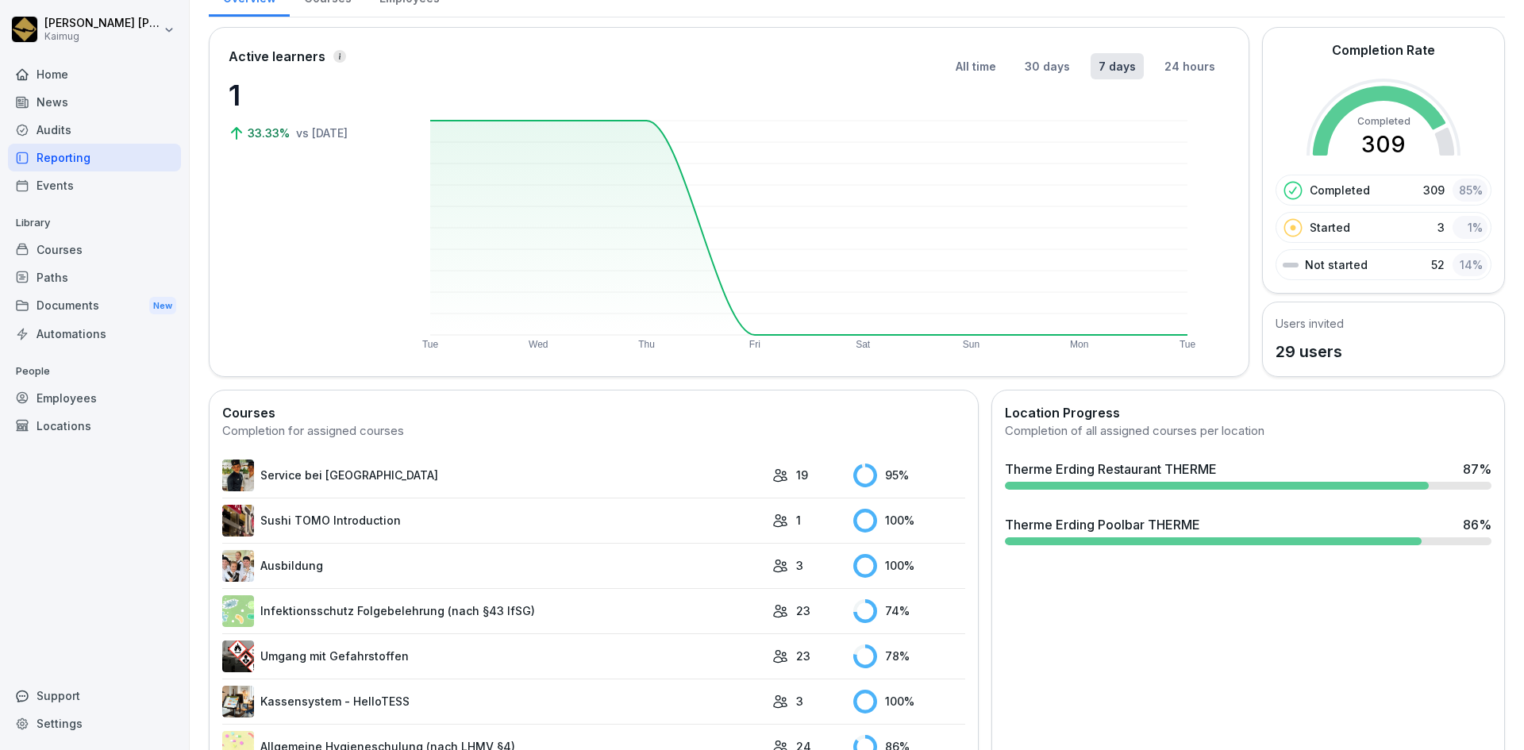
scroll to position [159, 0]
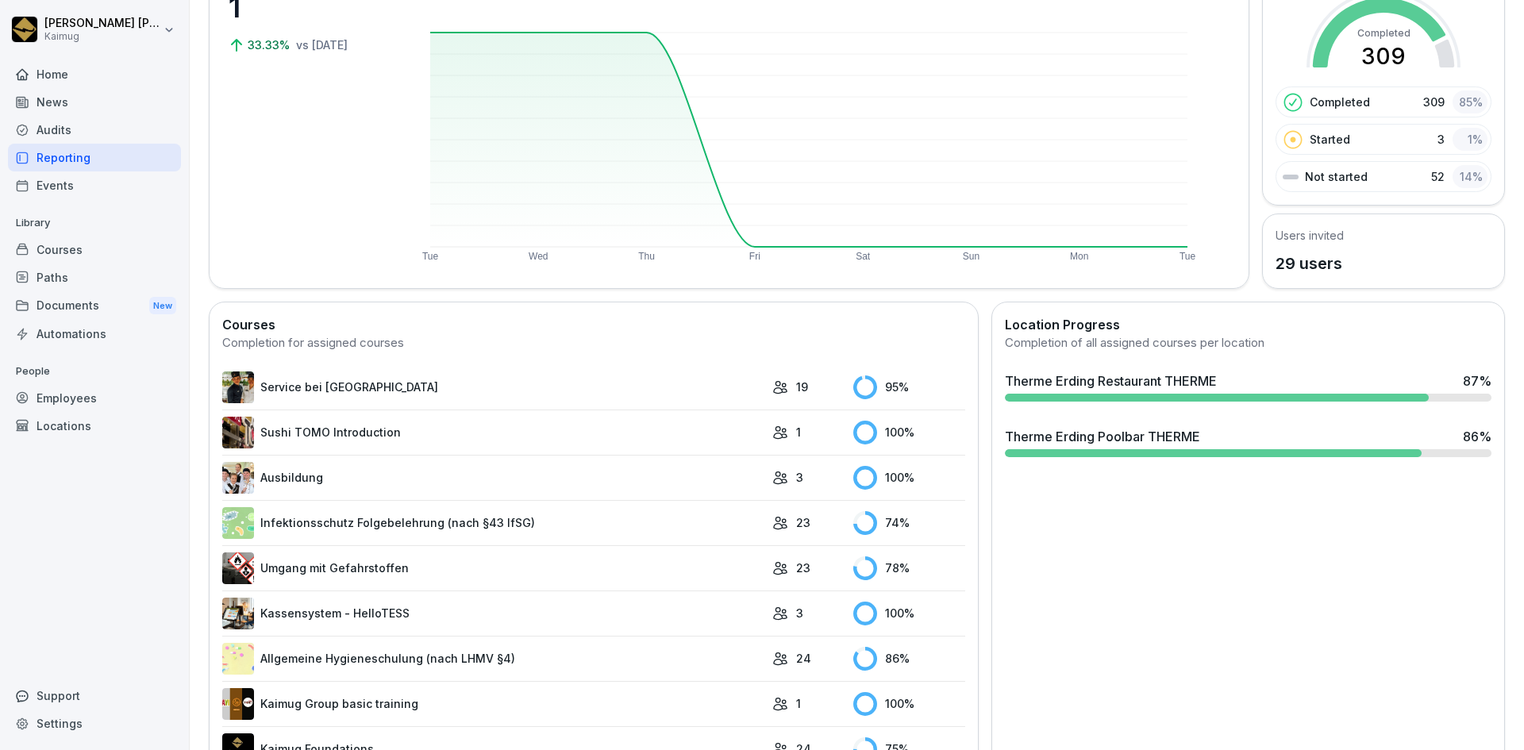
click at [1110, 387] on div "Therme Erding Restaurant THERME" at bounding box center [1111, 381] width 212 height 19
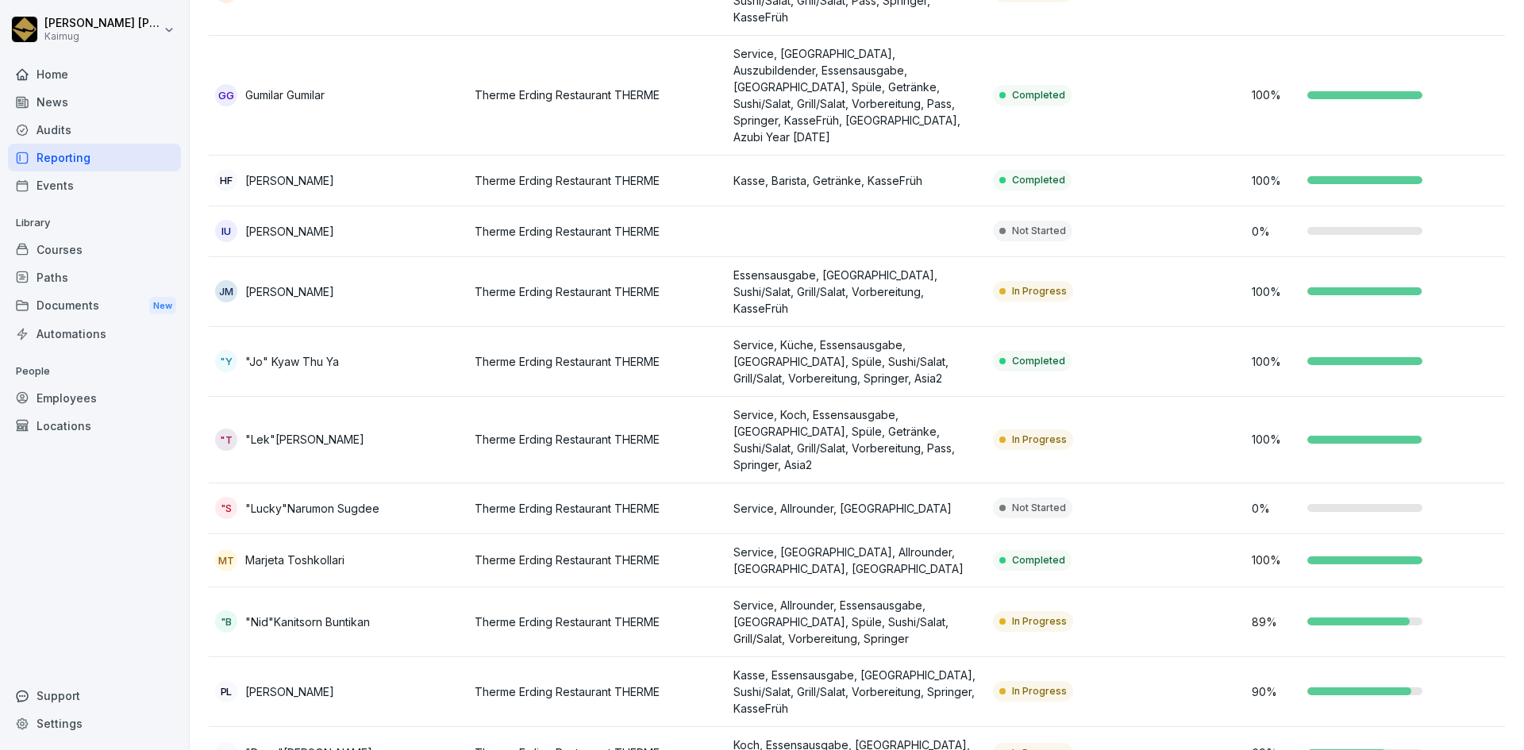
scroll to position [854, 0]
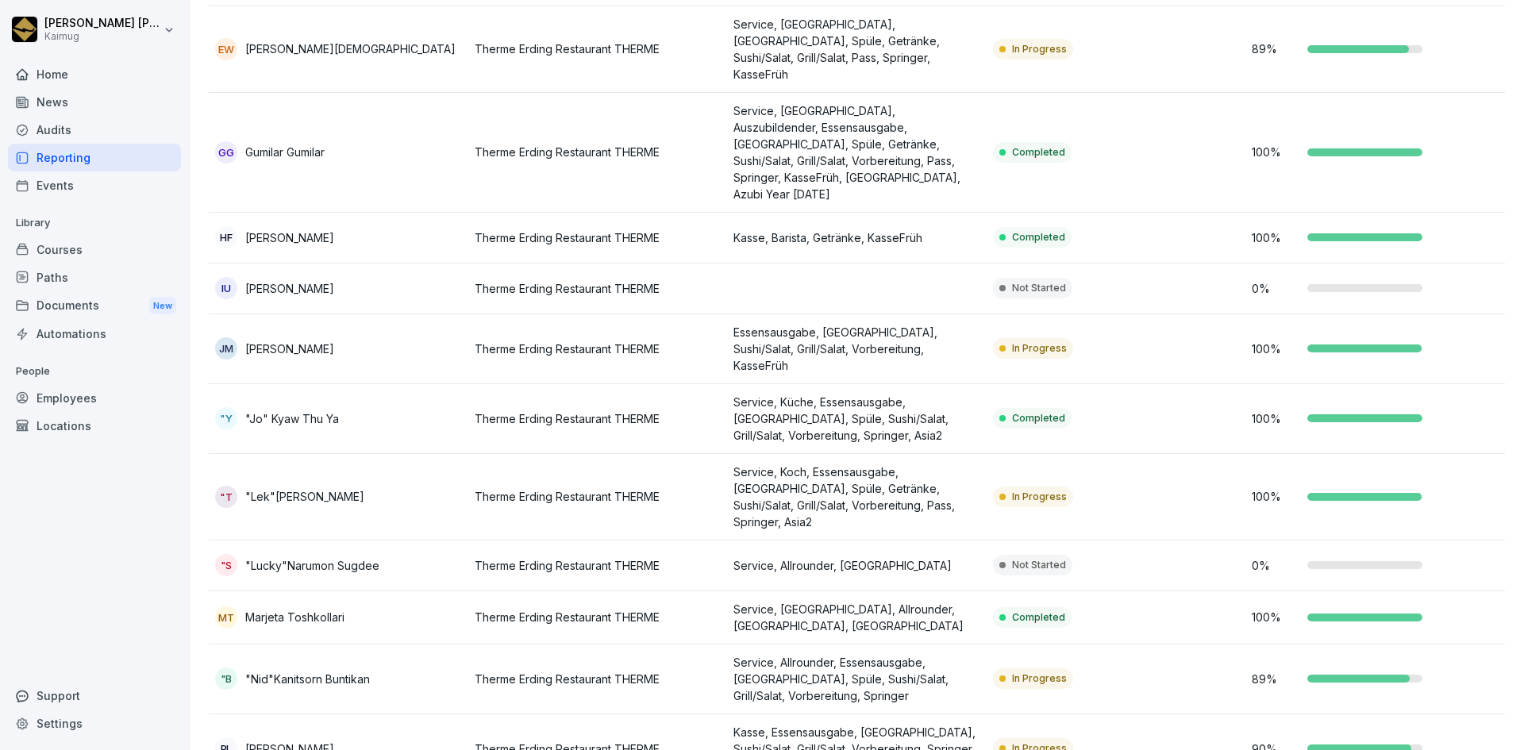
scroll to position [854, 0]
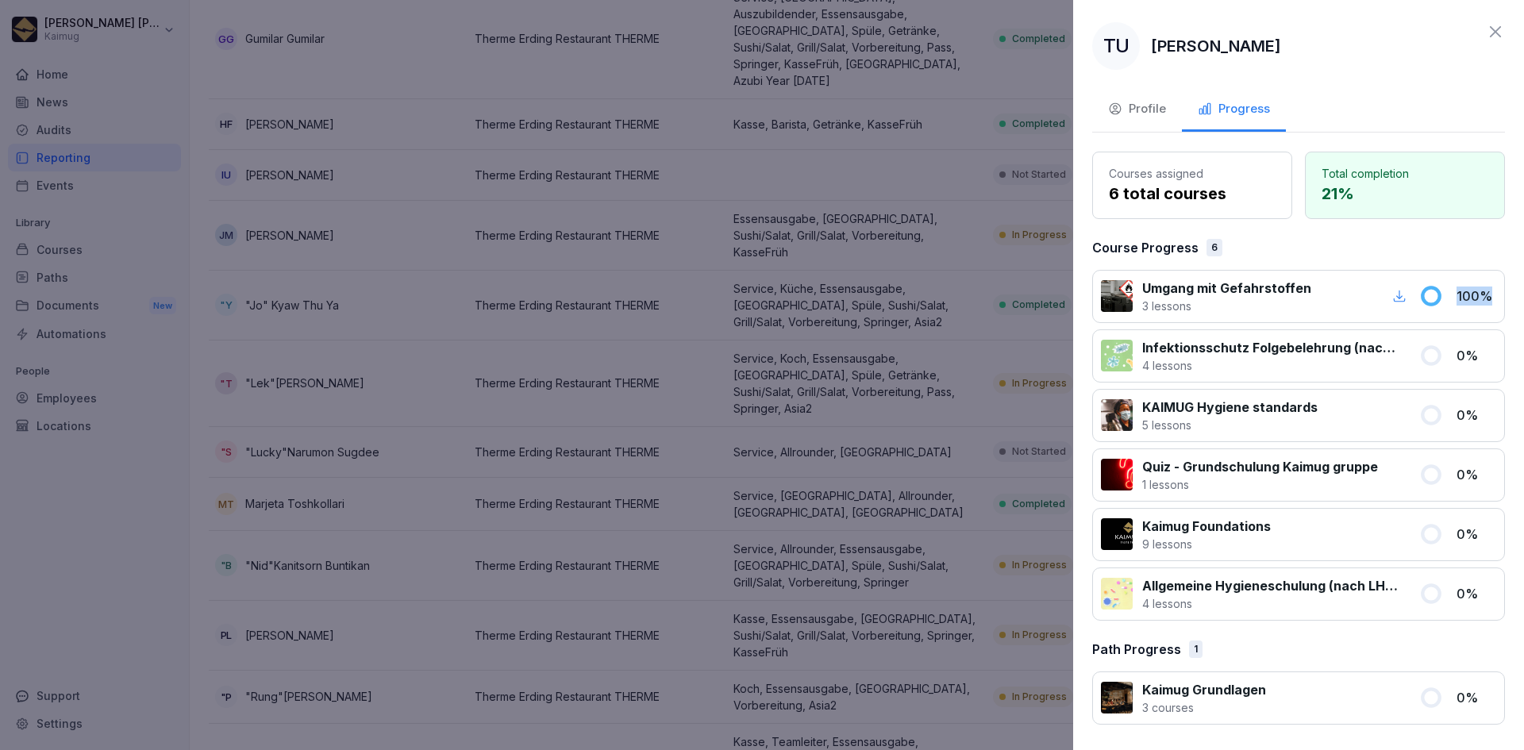
drag, startPoint x: 1487, startPoint y: 294, endPoint x: 1450, endPoint y: 295, distance: 36.6
click at [1450, 295] on div "Umgang mit Gefahrstoffen 3 lessons 100 %" at bounding box center [1298, 296] width 413 height 53
click at [1484, 260] on div "Courses assigned 6 total courses Total completion 21 % Course Progress 6 Umgang…" at bounding box center [1298, 438] width 413 height 573
click at [1497, 18] on div "TU Timotheus Ungewitter Profile Progress Courses assigned 6 total courses Total…" at bounding box center [1298, 375] width 451 height 750
click at [1496, 26] on icon at bounding box center [1495, 31] width 19 height 19
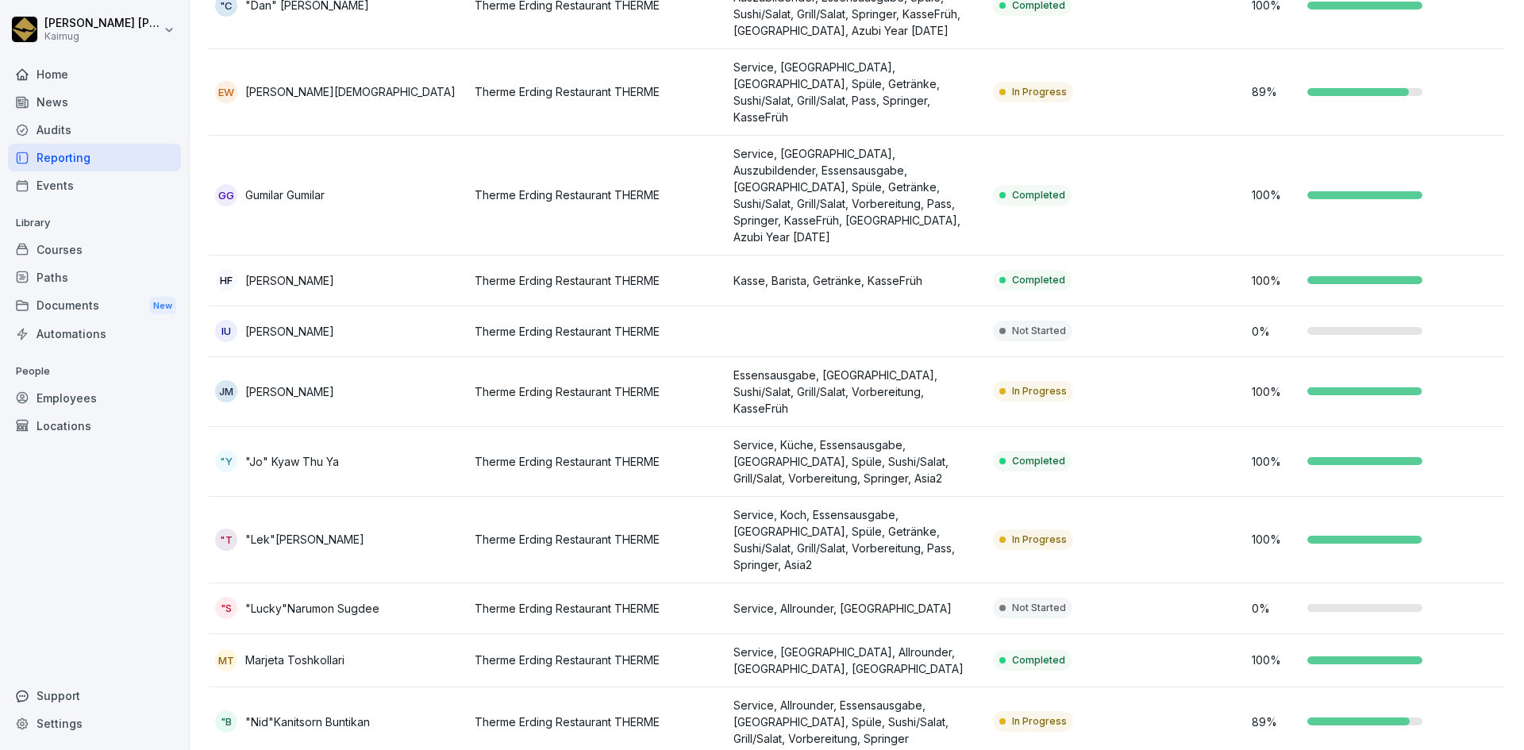
scroll to position [854, 0]
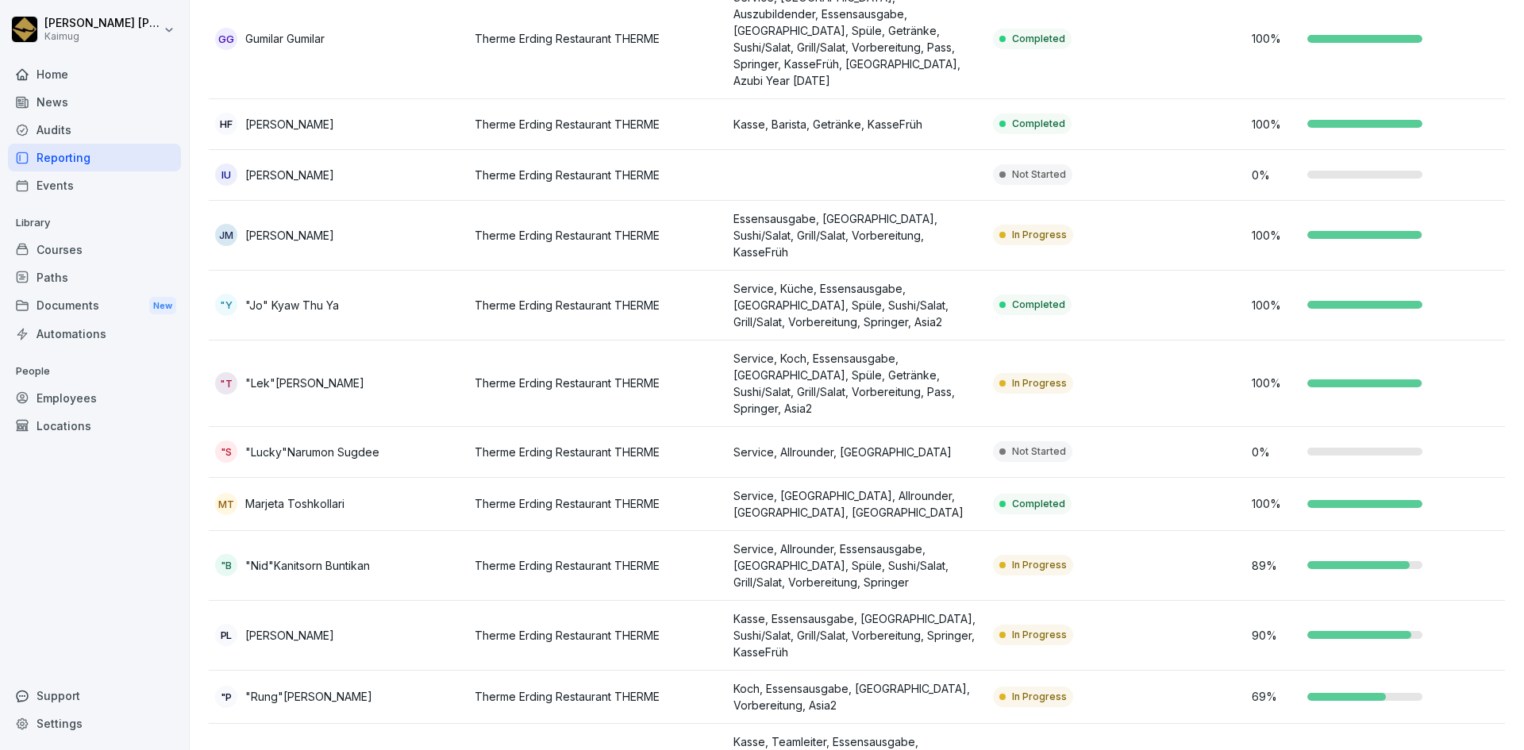
drag, startPoint x: 1429, startPoint y: 650, endPoint x: 1249, endPoint y: 650, distance: 180.2
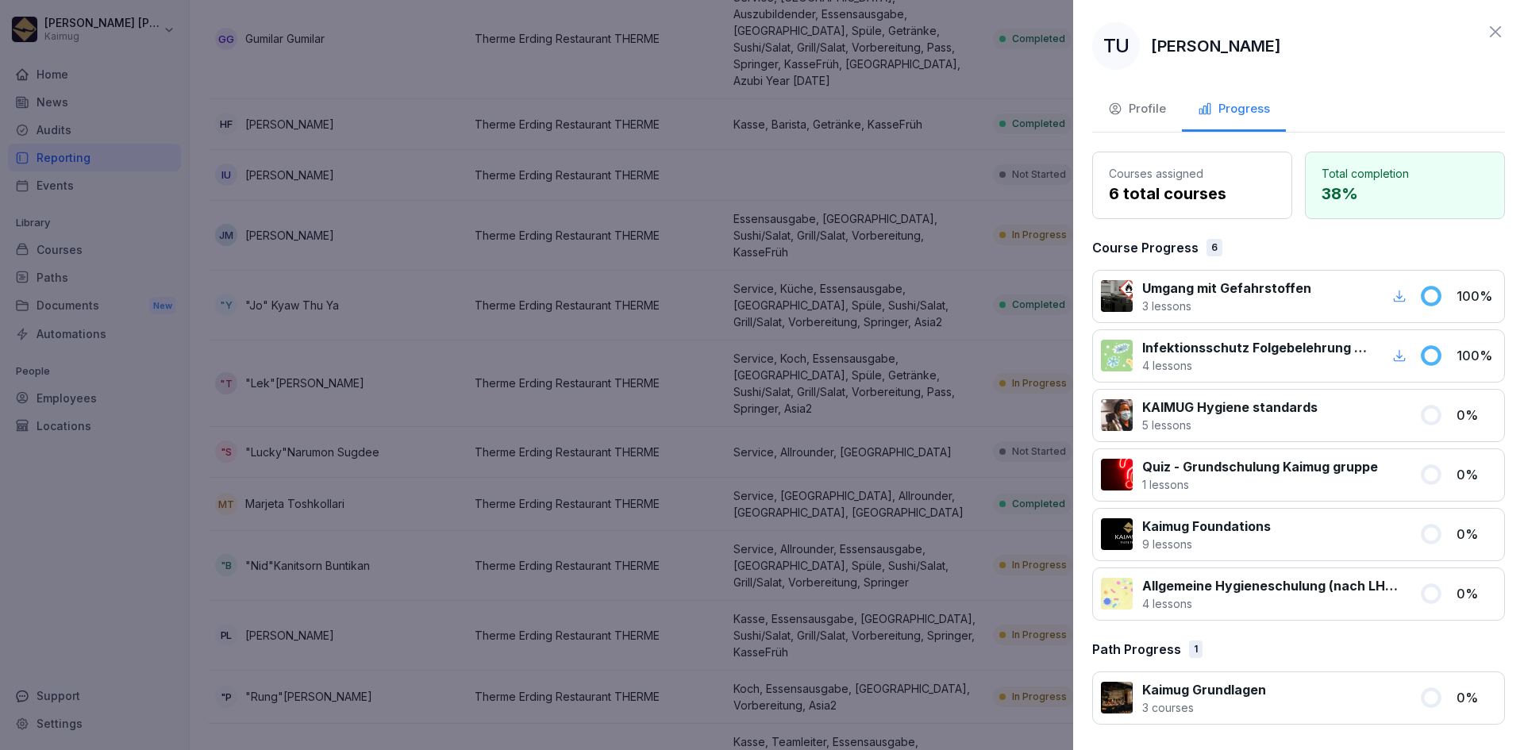
click at [1493, 40] on icon at bounding box center [1495, 31] width 19 height 19
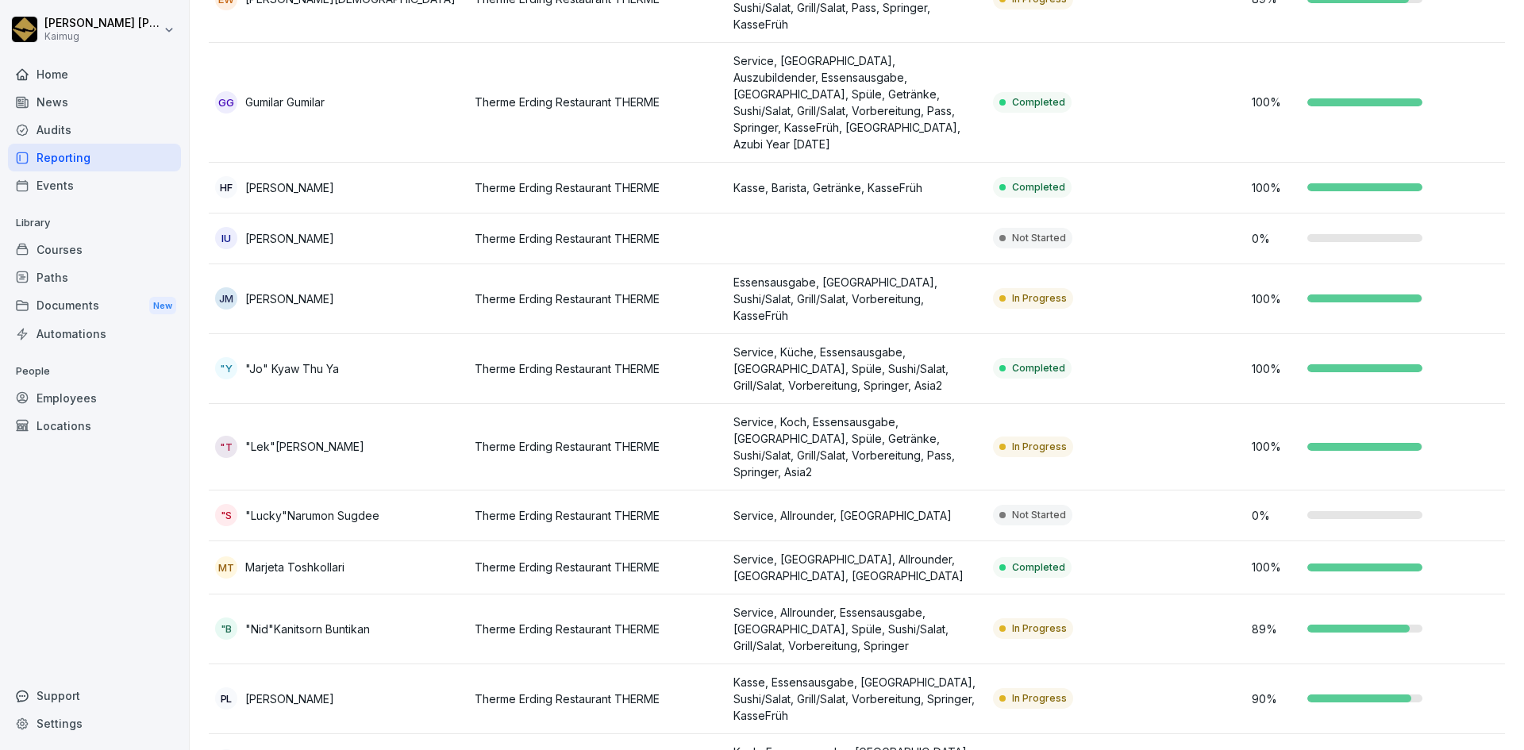
scroll to position [854, 0]
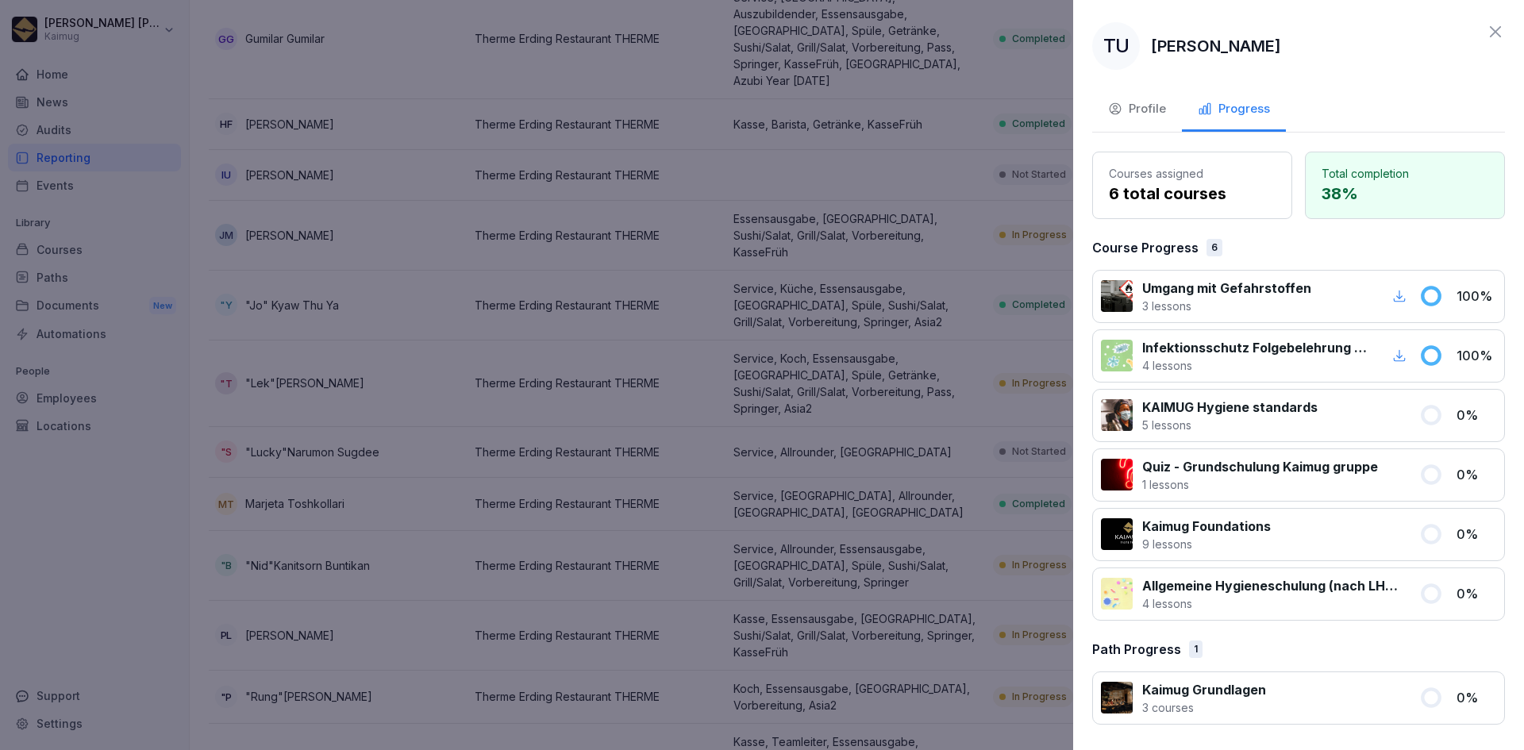
click at [472, 364] on div at bounding box center [762, 375] width 1524 height 750
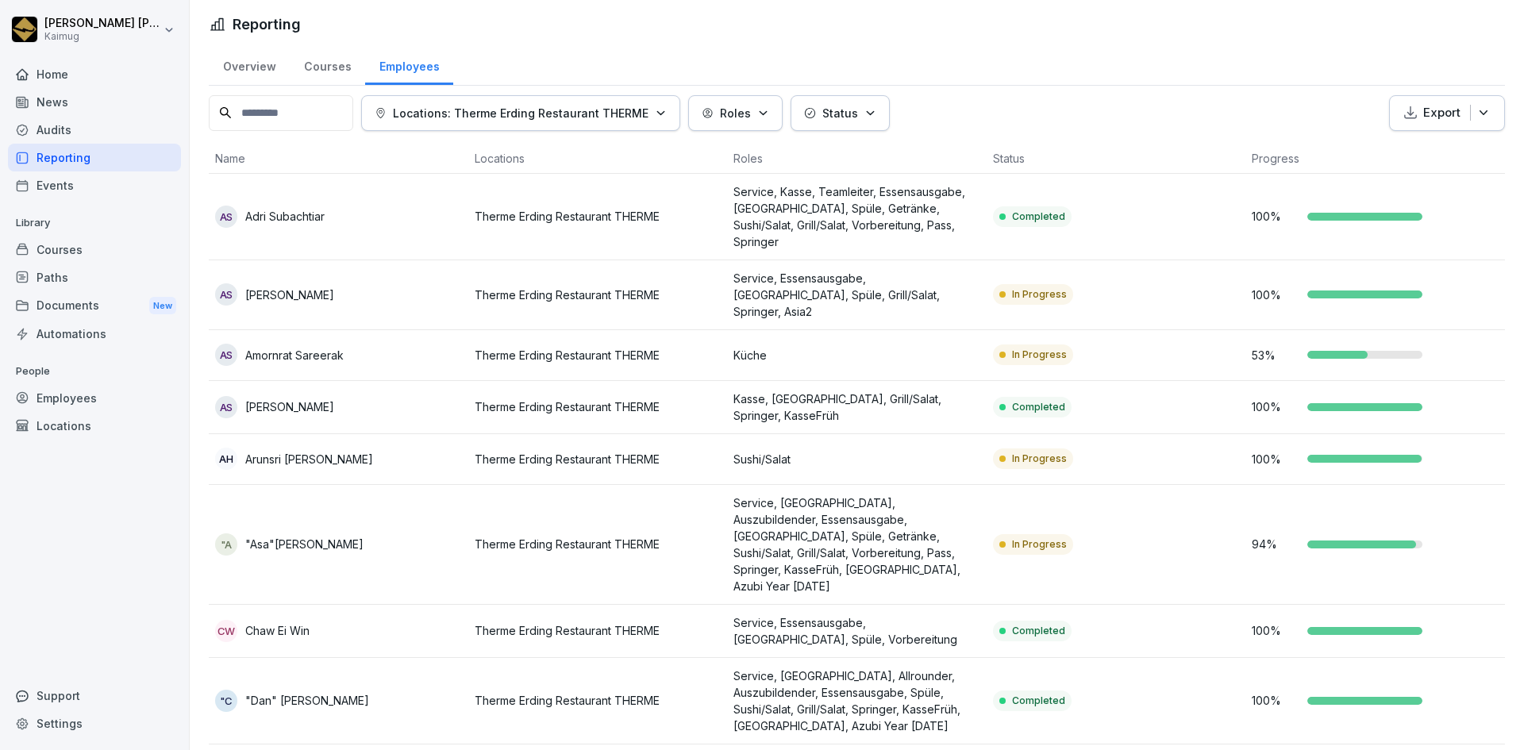
scroll to position [0, 0]
click at [360, 346] on div "AS [PERSON_NAME]" at bounding box center [338, 357] width 247 height 22
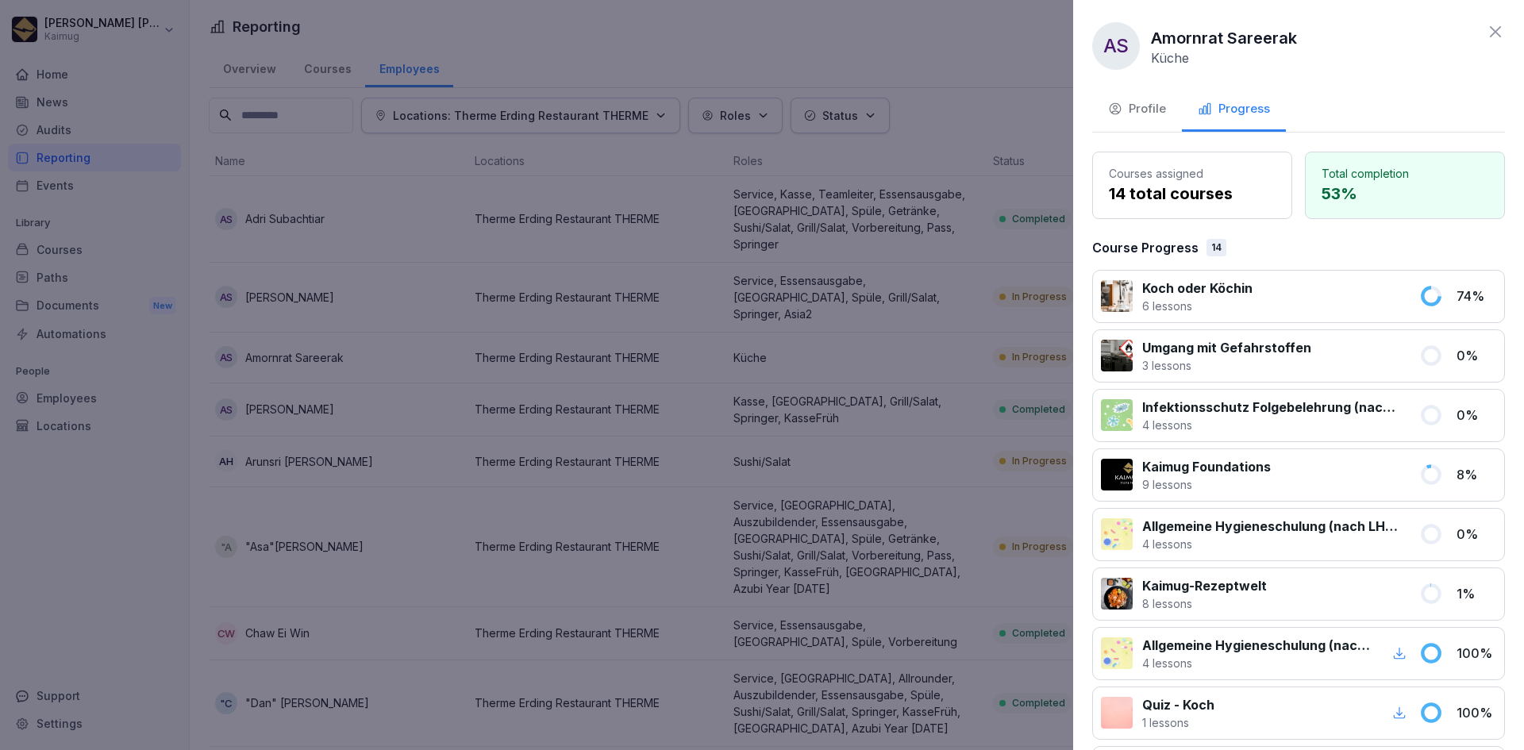
click at [1154, 112] on div "Profile" at bounding box center [1137, 109] width 58 height 18
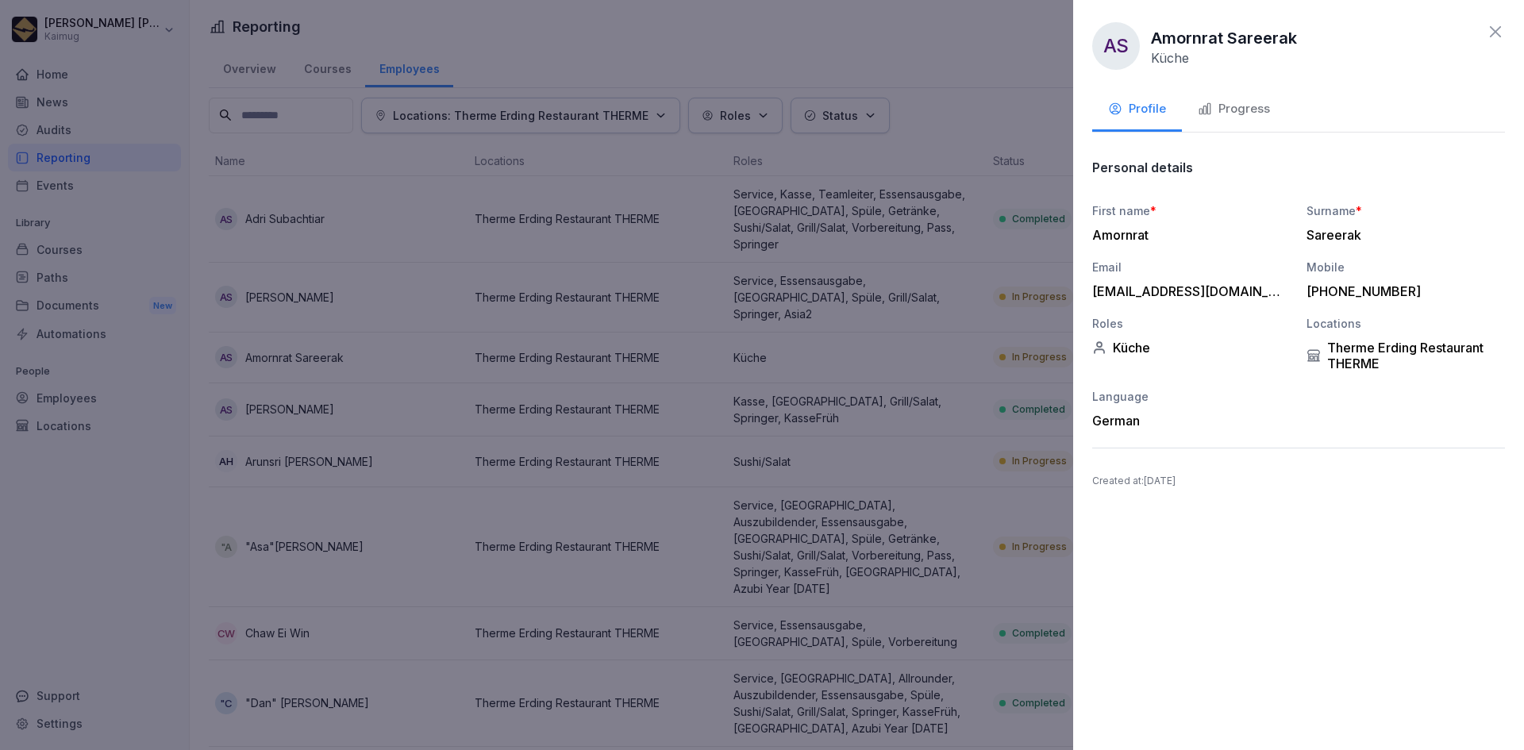
click at [1489, 32] on icon at bounding box center [1495, 31] width 19 height 19
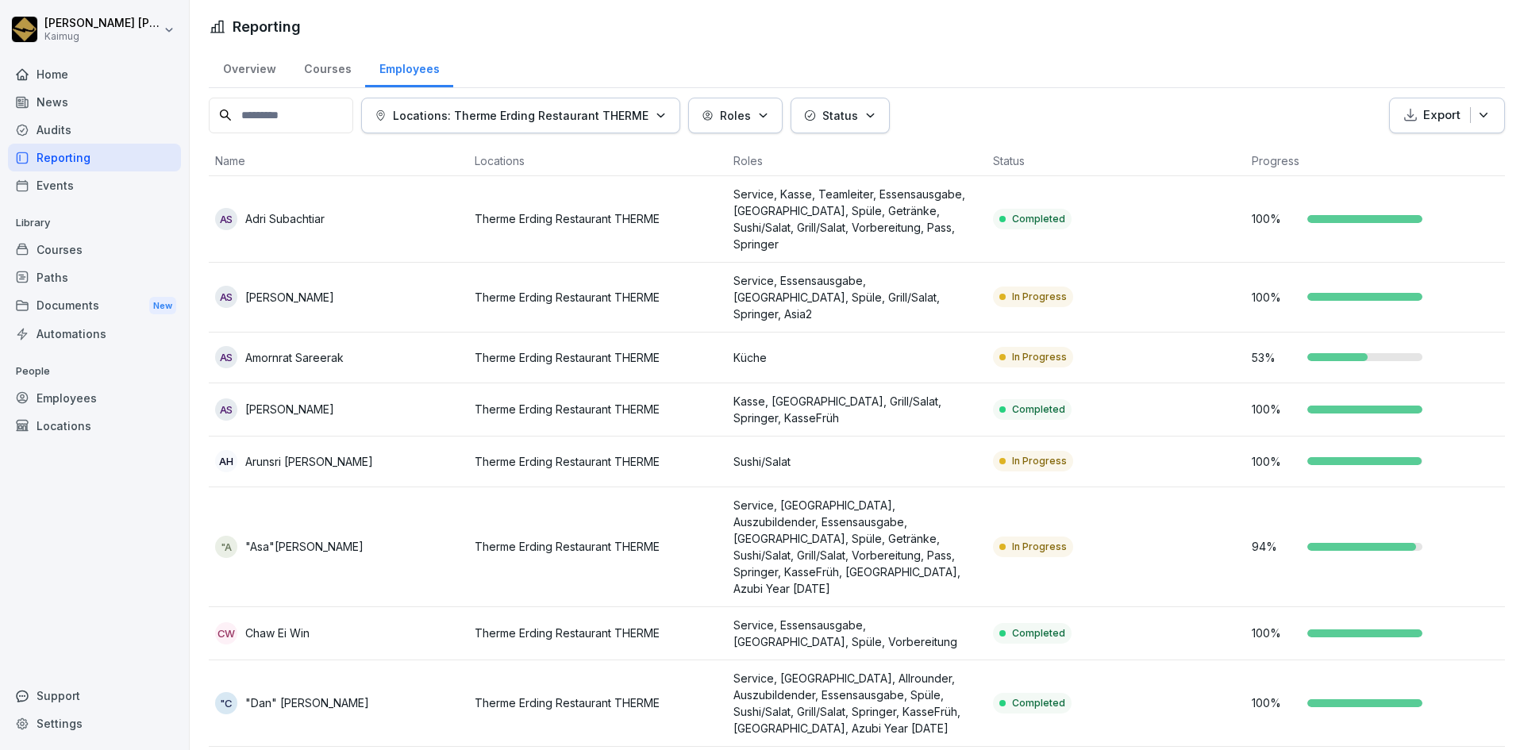
click at [333, 286] on div "AS [PERSON_NAME]" at bounding box center [338, 297] width 247 height 22
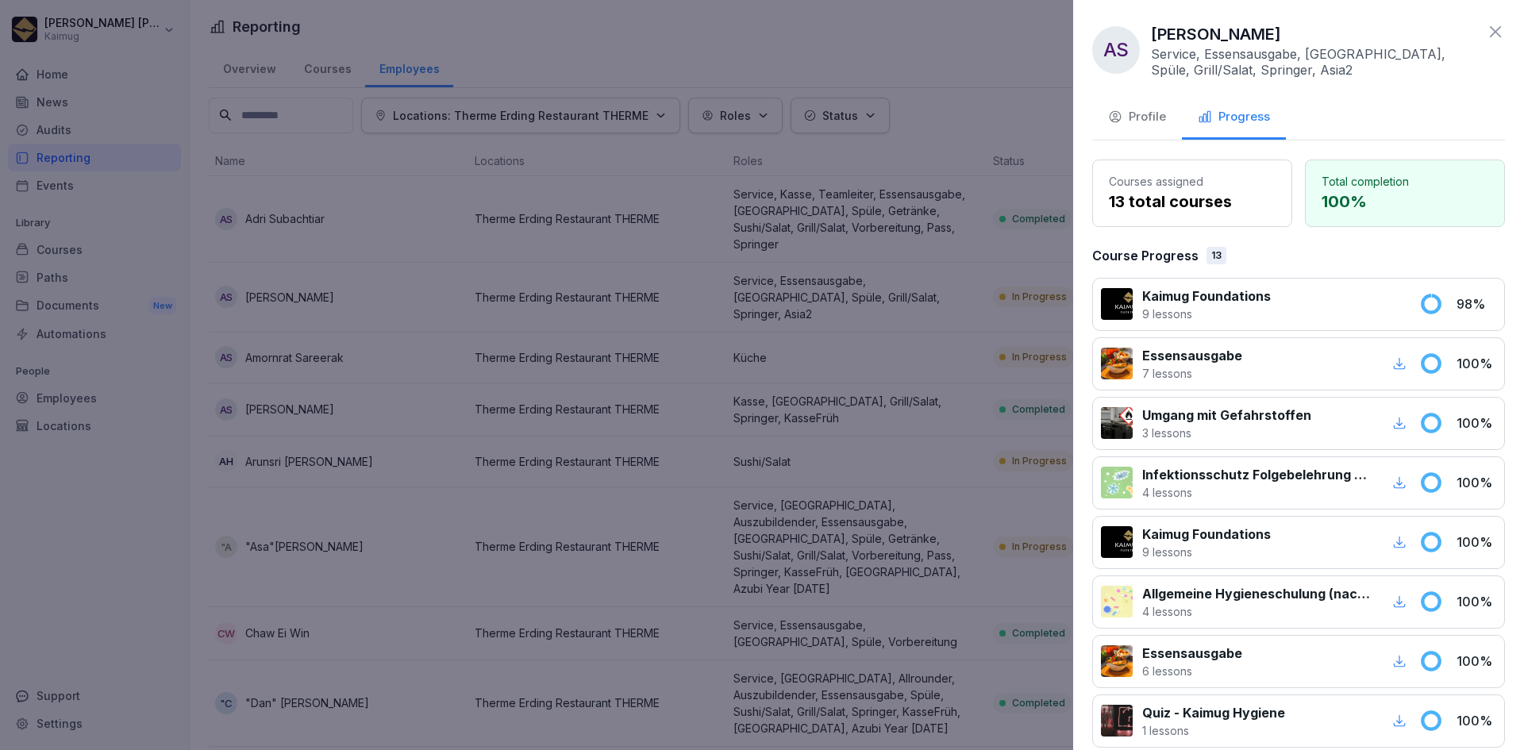
click at [1486, 35] on icon at bounding box center [1495, 31] width 19 height 19
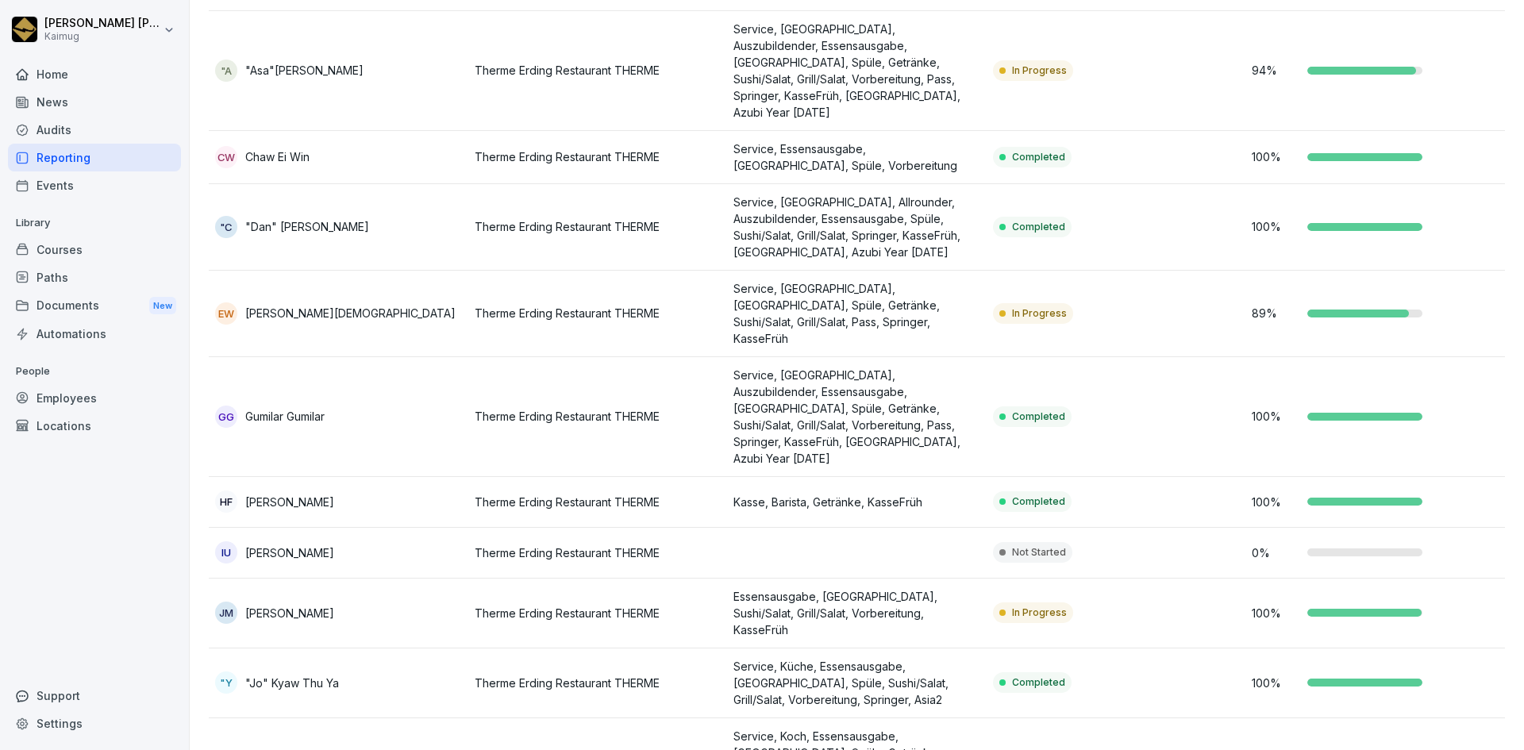
scroll to position [854, 0]
